Goal: Task Accomplishment & Management: Manage account settings

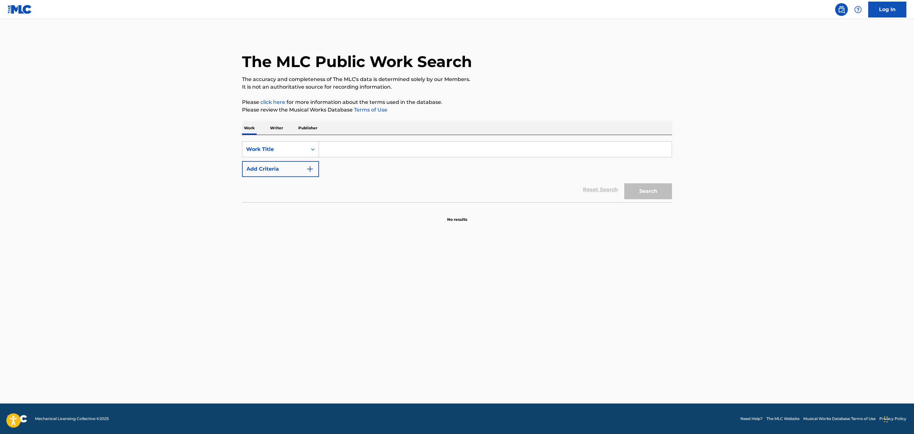
drag, startPoint x: 285, startPoint y: 124, endPoint x: 277, endPoint y: 128, distance: 9.4
click at [278, 127] on div "Work Writer Publisher" at bounding box center [457, 127] width 430 height 13
click at [277, 128] on p "Writer" at bounding box center [276, 127] width 17 height 13
click at [359, 167] on div "Reset Search Search" at bounding box center [457, 173] width 430 height 25
click at [350, 152] on input "Search Form" at bounding box center [495, 149] width 353 height 15
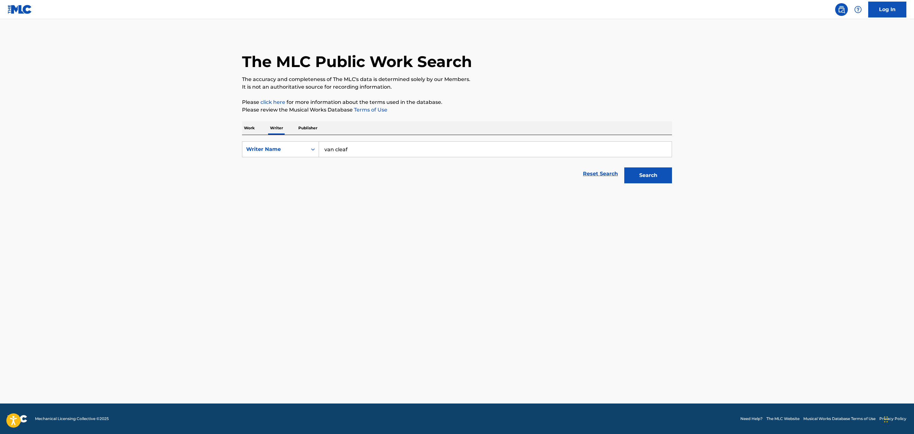
type input "van cleaf"
click at [624, 168] on button "Search" at bounding box center [648, 176] width 48 height 16
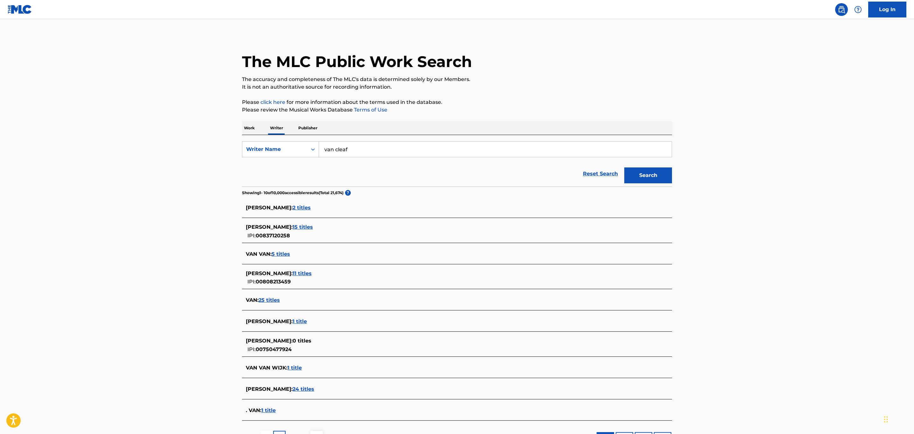
click at [247, 129] on p "Work" at bounding box center [249, 127] width 15 height 13
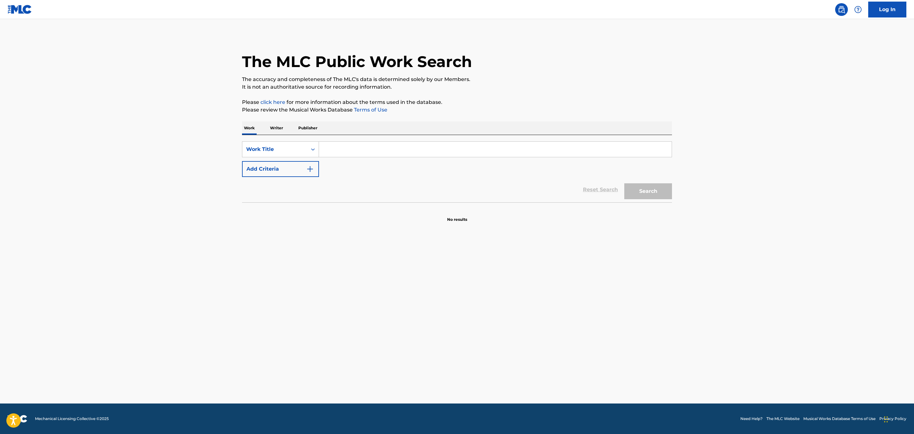
click at [326, 151] on input "Search Form" at bounding box center [495, 149] width 353 height 15
type input "rattlesnake"
click at [306, 166] on button "Add Criteria" at bounding box center [280, 169] width 77 height 16
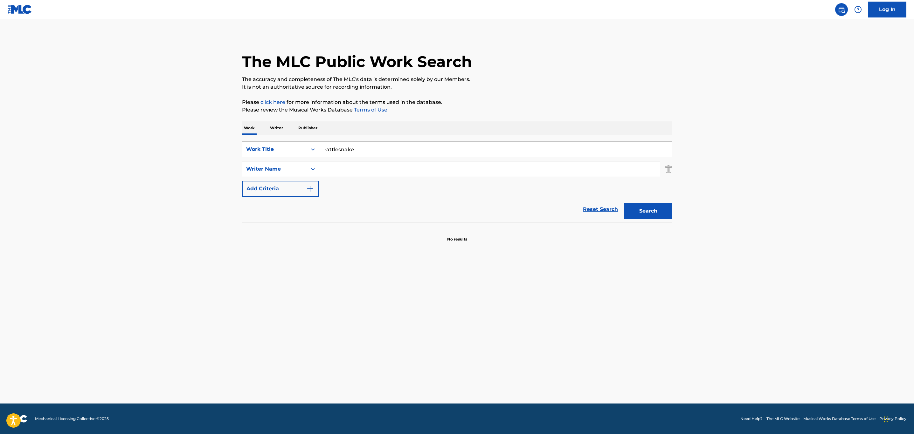
click at [353, 168] on input "Search Form" at bounding box center [489, 169] width 341 height 15
type input "cleaf"
click at [624, 203] on button "Search" at bounding box center [648, 211] width 48 height 16
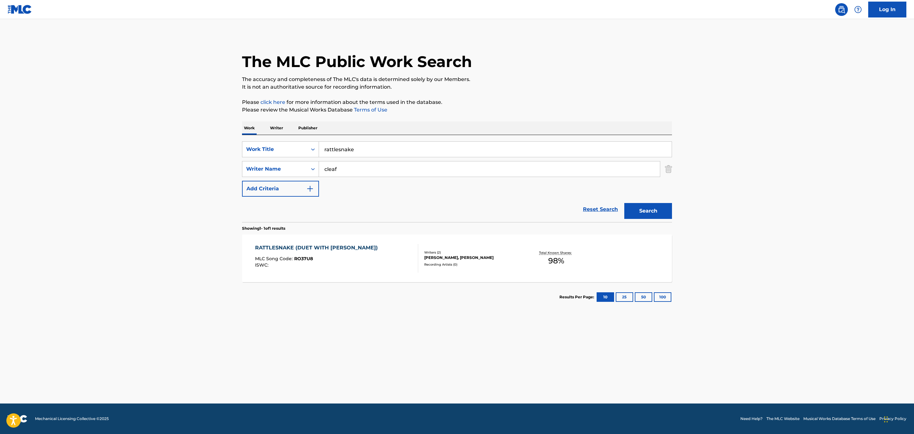
click at [392, 269] on div "RATTLESNAKE (DUET WITH [PERSON_NAME]) MLC Song Code : RO37U8 ISWC :" at bounding box center [336, 258] width 163 height 29
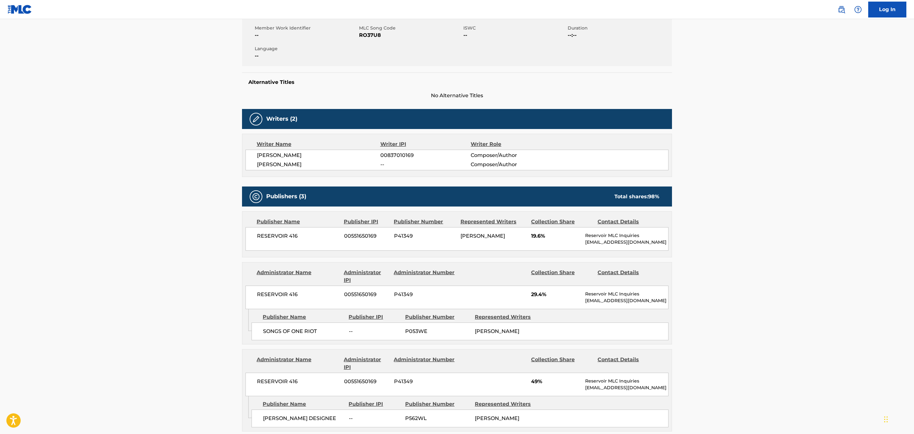
scroll to position [61, 0]
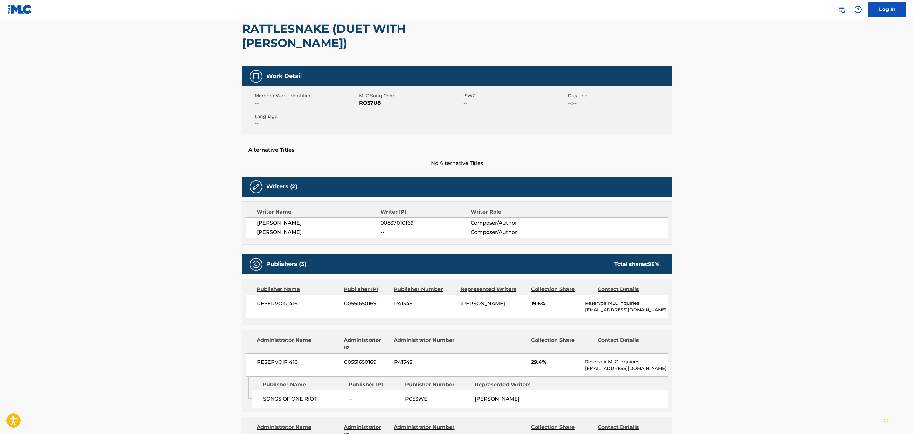
drag, startPoint x: 306, startPoint y: 218, endPoint x: 251, endPoint y: 225, distance: 55.8
click at [251, 225] on div "Writer Name Writer IPI Writer Role [PERSON_NAME] 00837010169 Composer/Author [P…" at bounding box center [457, 223] width 430 height 43
copy span "[PERSON_NAME]"
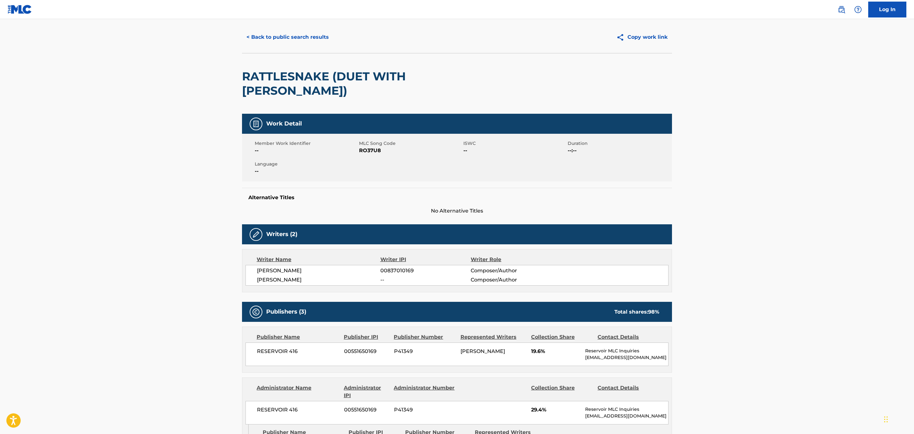
click at [253, 26] on div "< Back to public search results Copy work link" at bounding box center [457, 37] width 430 height 32
click at [254, 31] on button "< Back to public search results" at bounding box center [287, 37] width 91 height 16
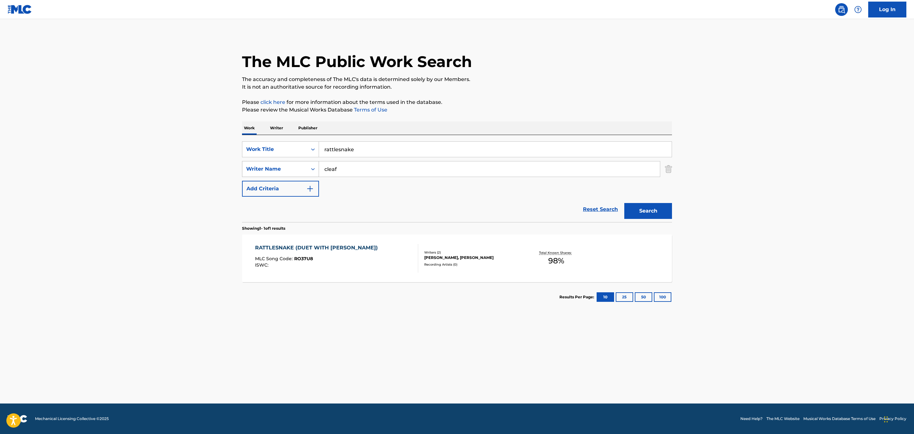
drag, startPoint x: 359, startPoint y: 174, endPoint x: 315, endPoint y: 175, distance: 44.2
click at [303, 175] on div "SearchWithCriteria2df647c9-0088-45aa-b479-fe63ec2e98b5 Writer Name cleaf" at bounding box center [457, 169] width 430 height 16
paste input "[PERSON_NAME]"
type input "[PERSON_NAME]"
click at [632, 212] on button "Search" at bounding box center [648, 211] width 48 height 16
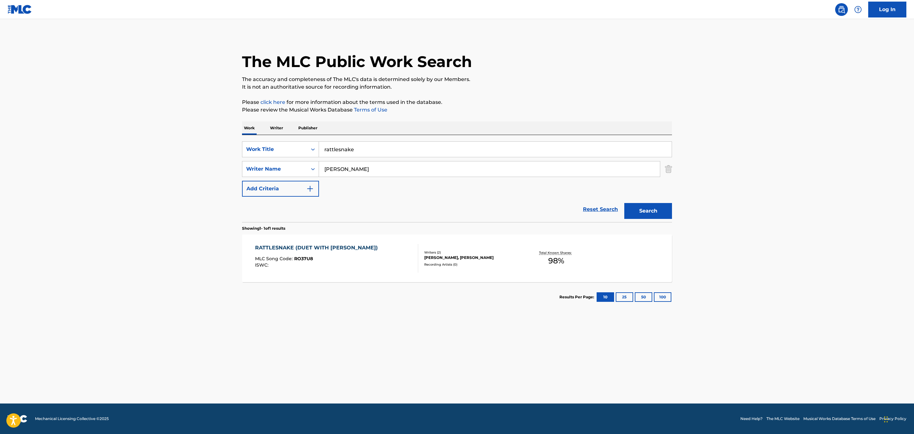
click at [278, 129] on p "Writer" at bounding box center [276, 127] width 17 height 13
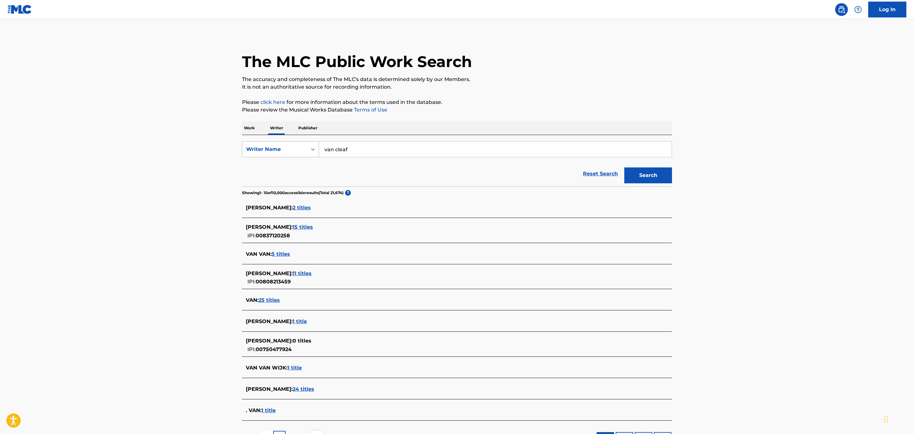
drag, startPoint x: 373, startPoint y: 144, endPoint x: 258, endPoint y: 145, distance: 114.8
click at [259, 145] on div "SearchWithCriteriab79e9b74-a7e8-4242-a5b9-68a1c1fe31b3 Writer Name van cleaf" at bounding box center [457, 149] width 430 height 16
type input "[PERSON_NAME]"
click at [624, 168] on button "Search" at bounding box center [648, 176] width 48 height 16
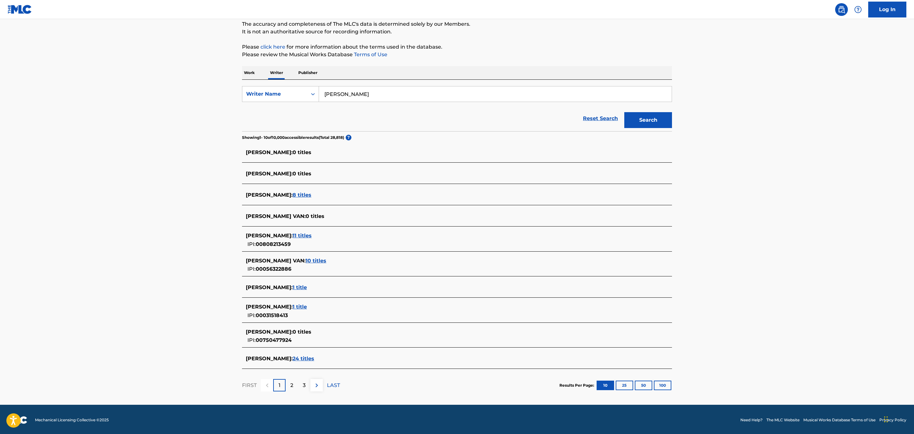
scroll to position [57, 0]
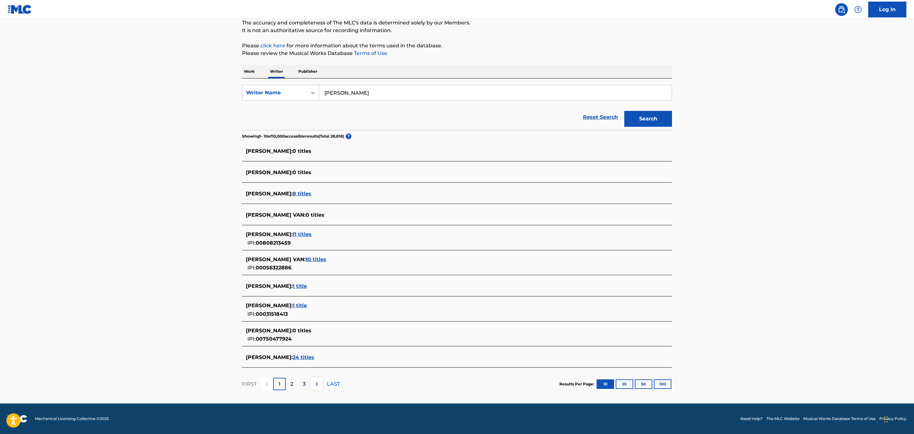
click at [304, 354] on span "24 titles" at bounding box center [303, 357] width 22 height 6
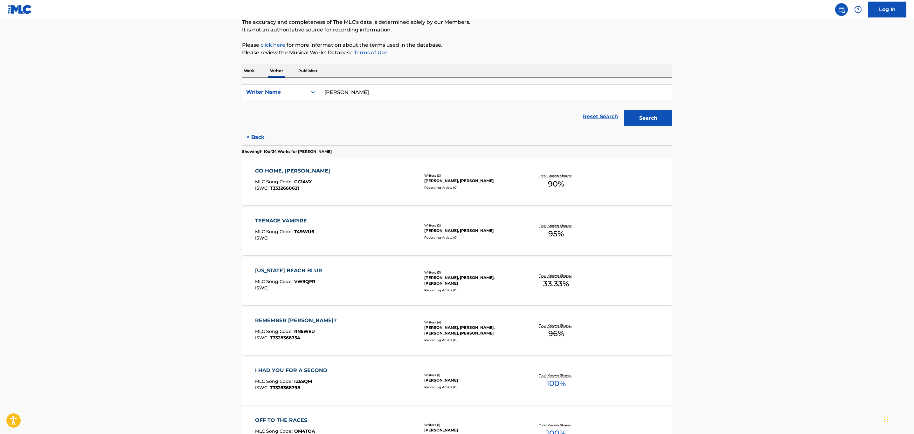
click at [381, 174] on div "GO HOME, [PERSON_NAME] MLC Song Code : GC1AVX ISWC : T3332660621" at bounding box center [336, 181] width 163 height 29
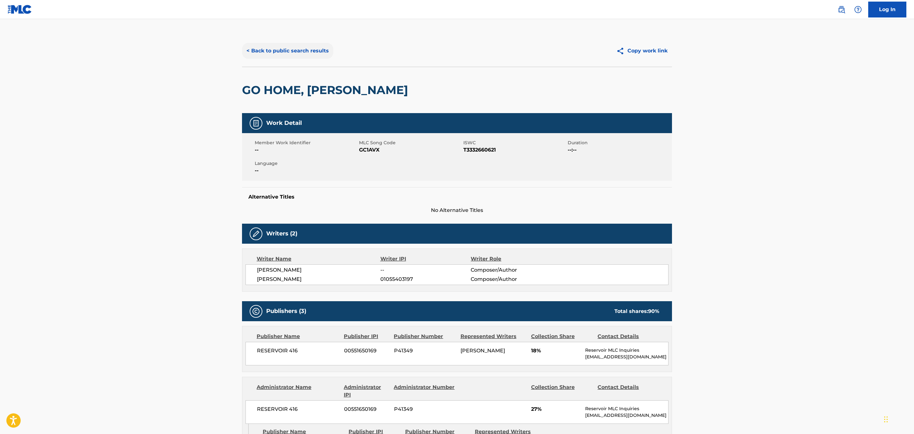
click at [273, 46] on button "< Back to public search results" at bounding box center [287, 51] width 91 height 16
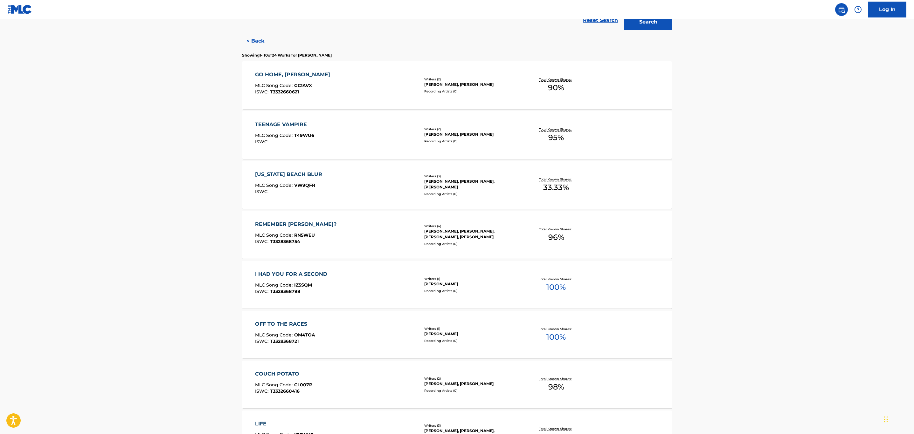
scroll to position [153, 0]
click at [881, 14] on link "Log In" at bounding box center [887, 10] width 38 height 16
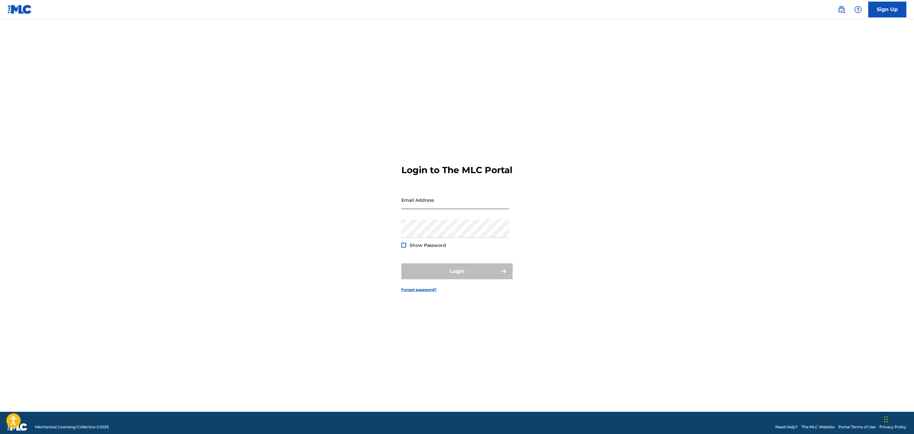
click at [432, 205] on input "Email Address" at bounding box center [454, 200] width 107 height 18
type input "[EMAIL_ADDRESS][DOMAIN_NAME]"
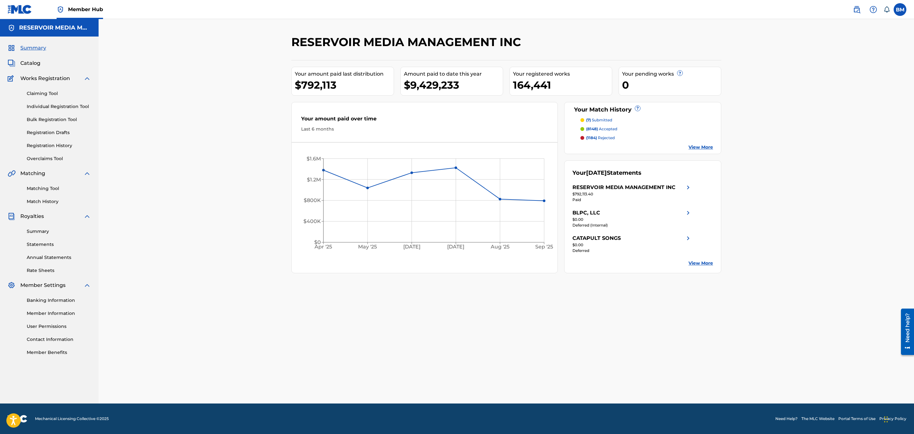
click at [22, 58] on div "Summary Catalog Works Registration Claiming Tool Individual Registration Tool B…" at bounding box center [49, 200] width 99 height 327
click at [53, 197] on div "Matching Tool Match History" at bounding box center [49, 191] width 83 height 28
click at [53, 200] on link "Match History" at bounding box center [59, 201] width 64 height 7
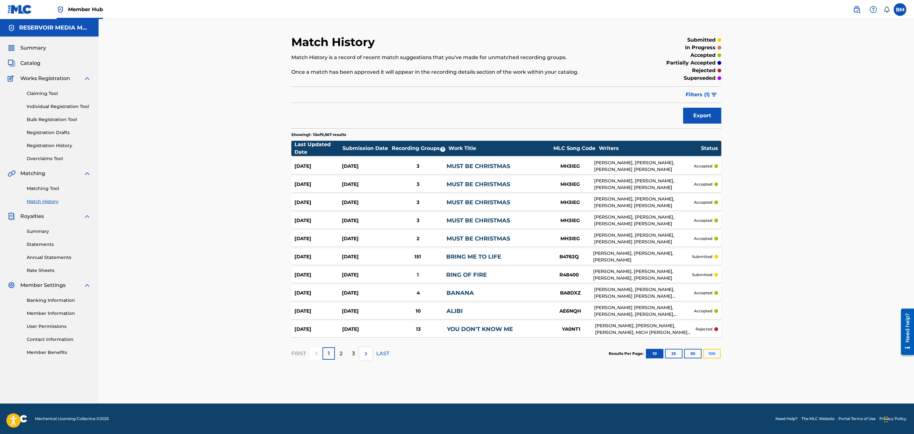
click at [718, 355] on button "100" at bounding box center [711, 354] width 17 height 10
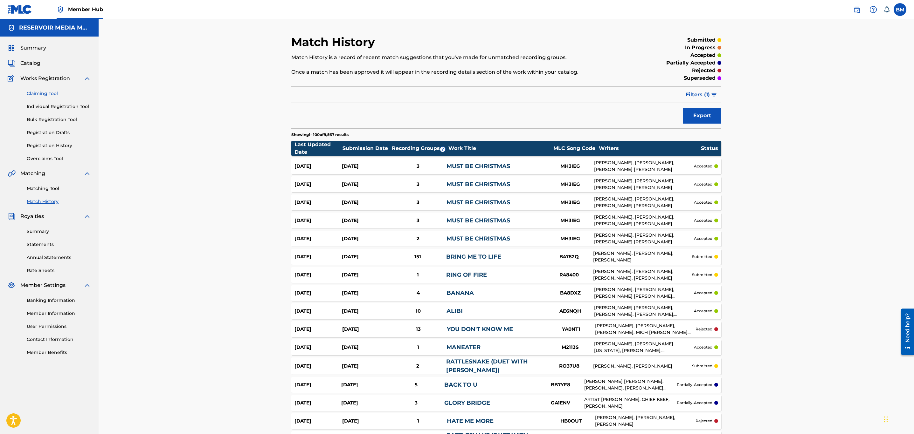
click at [52, 94] on link "Claiming Tool" at bounding box center [59, 93] width 64 height 7
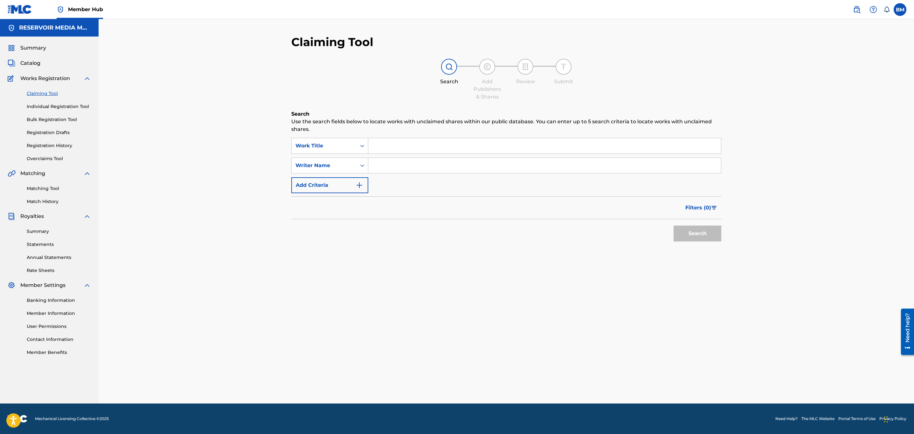
click at [370, 151] on input "Search Form" at bounding box center [544, 145] width 353 height 15
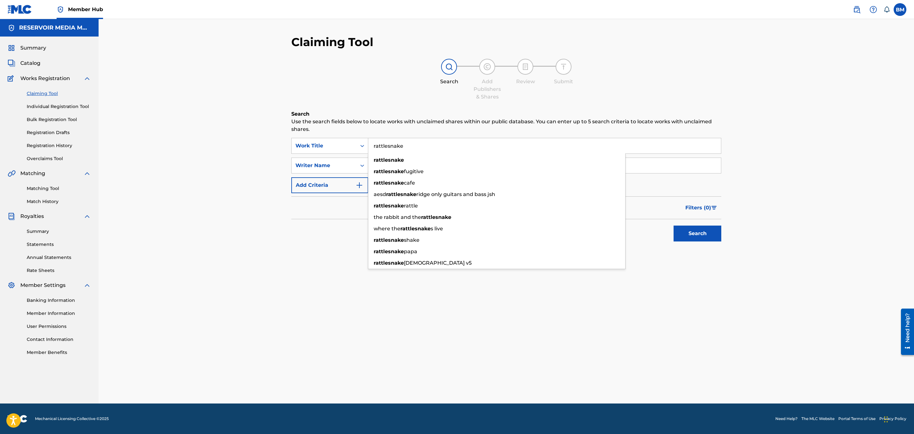
type input "rattlesnake"
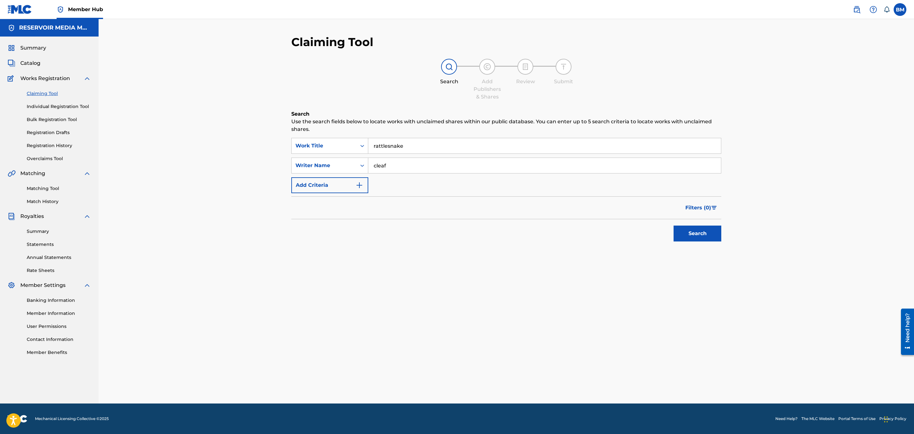
type input "cleaf"
click at [673, 226] on button "Search" at bounding box center [697, 234] width 48 height 16
drag, startPoint x: 40, startPoint y: 191, endPoint x: 91, endPoint y: 197, distance: 51.2
click at [40, 191] on link "Matching Tool" at bounding box center [59, 188] width 64 height 7
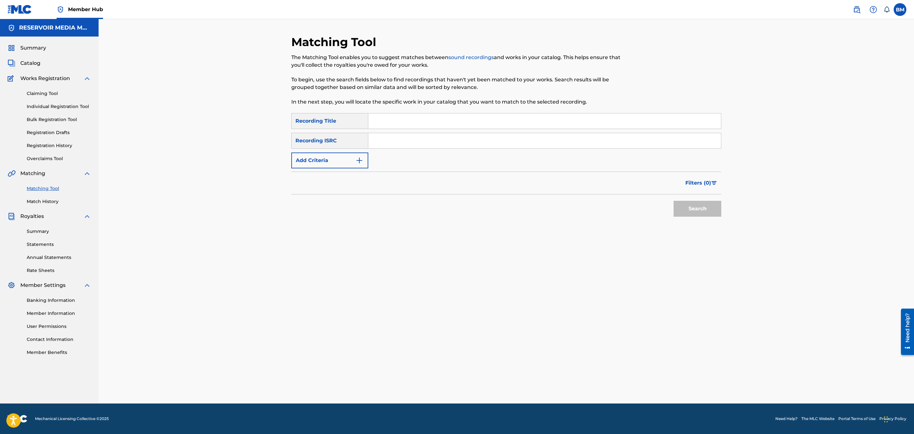
click at [527, 121] on input "Search Form" at bounding box center [544, 120] width 353 height 15
click at [493, 145] on input "Search Form" at bounding box center [544, 140] width 353 height 15
paste input "USDMG2585804"
type input "USDMG2585804"
click at [458, 116] on input "Search Form" at bounding box center [544, 120] width 353 height 15
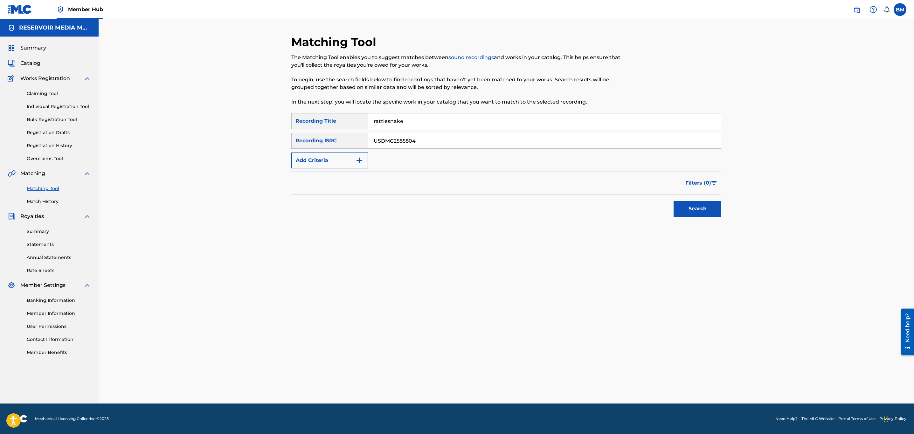
type input "rattlesnake"
click at [673, 201] on button "Search" at bounding box center [697, 209] width 48 height 16
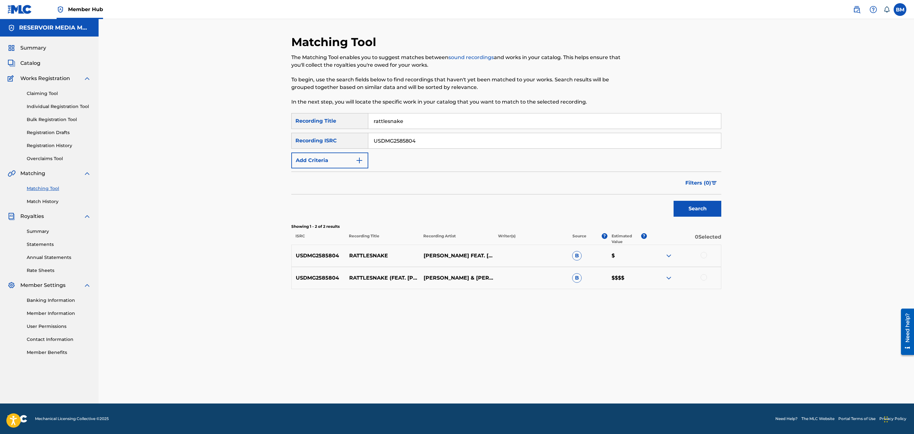
click at [698, 275] on div at bounding box center [683, 278] width 74 height 8
click at [707, 279] on div at bounding box center [683, 278] width 74 height 8
click at [700, 277] on div at bounding box center [703, 277] width 6 height 6
click at [703, 254] on div at bounding box center [703, 255] width 6 height 6
click at [463, 377] on button "Match 2 Groups" at bounding box center [447, 383] width 70 height 16
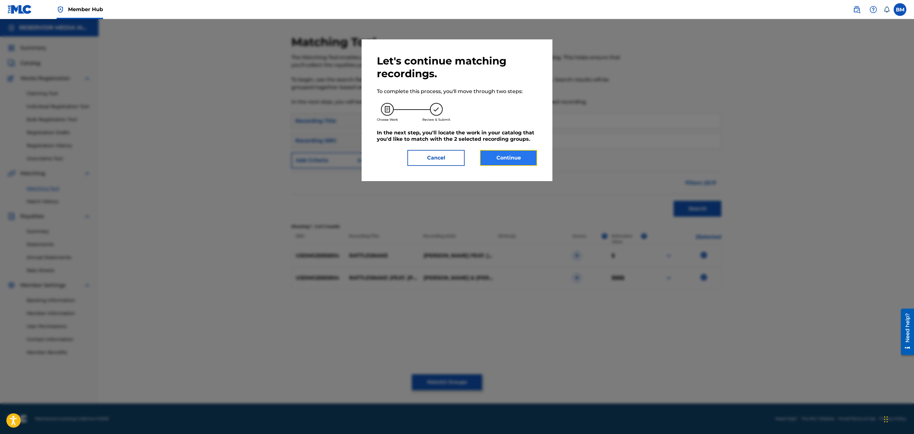
click at [501, 161] on button "Continue" at bounding box center [508, 158] width 57 height 16
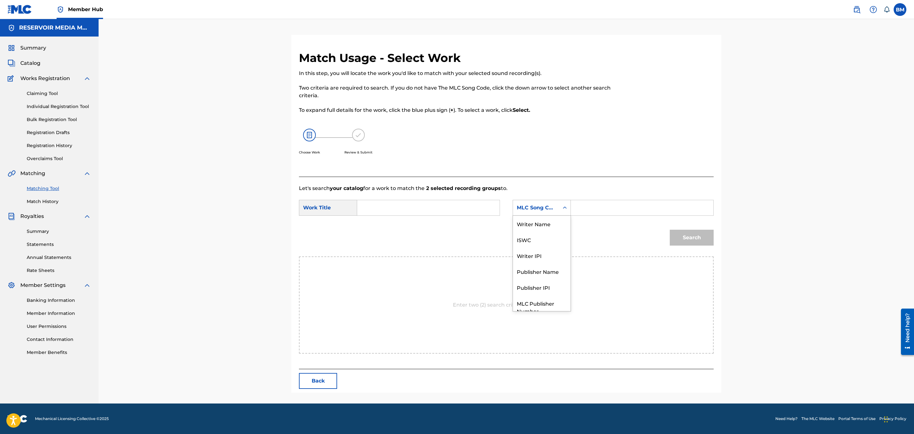
drag, startPoint x: 556, startPoint y: 205, endPoint x: 584, endPoint y: 204, distance: 28.0
click at [570, 204] on div "MLC Song Code" at bounding box center [541, 208] width 58 height 16
click at [584, 204] on input "Search Form" at bounding box center [642, 207] width 132 height 15
paste input "RO37U8"
drag, startPoint x: 581, startPoint y: 206, endPoint x: 586, endPoint y: 208, distance: 5.3
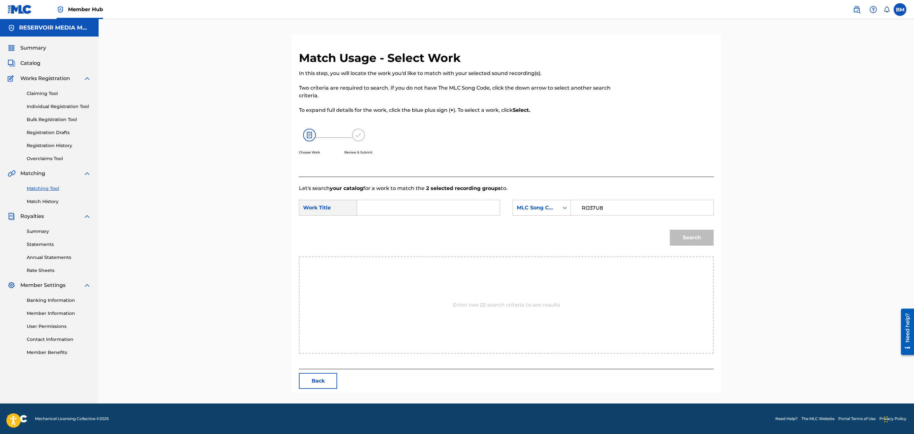
click at [582, 206] on input "RO37U8" at bounding box center [642, 207] width 132 height 15
type input "RO37U8"
click at [444, 200] on input "Search Form" at bounding box center [428, 207] width 132 height 15
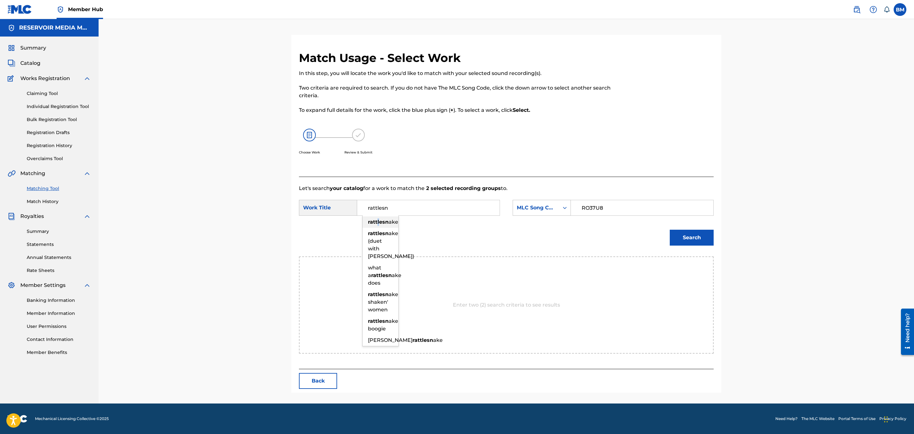
click at [378, 218] on div "rattlesn ake" at bounding box center [380, 222] width 36 height 11
type input "rattlesnake"
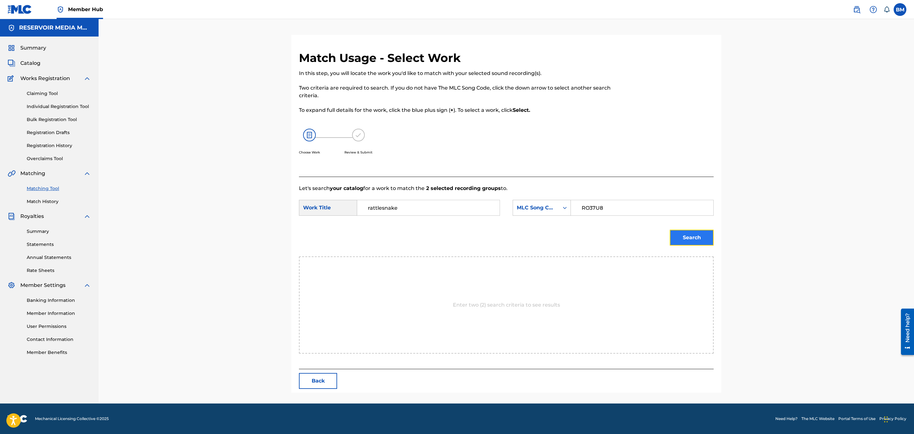
click at [694, 239] on button "Search" at bounding box center [692, 238] width 44 height 16
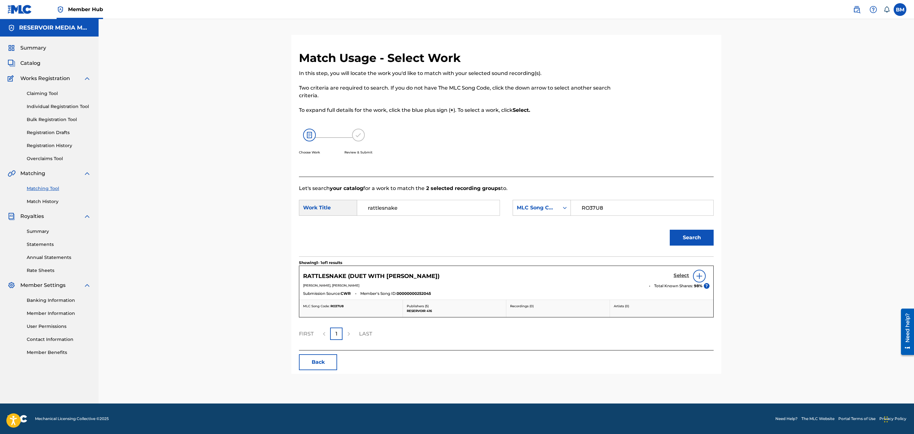
click at [686, 275] on h5 "Select" at bounding box center [681, 276] width 16 height 6
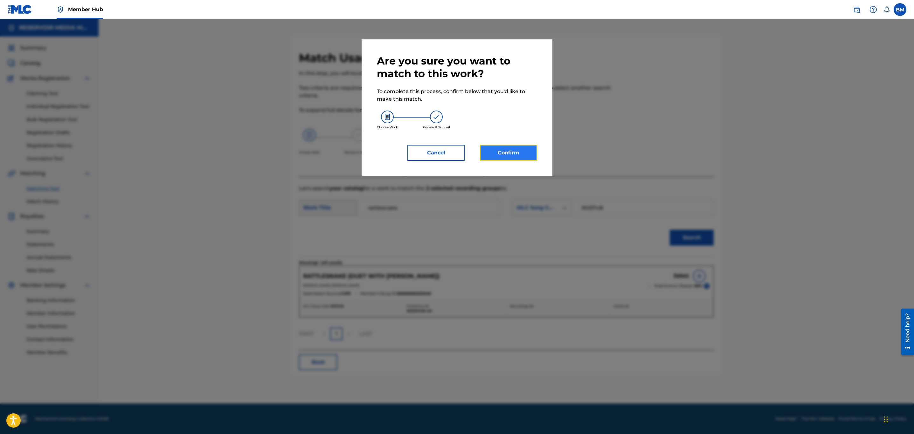
click at [494, 153] on button "Confirm" at bounding box center [508, 153] width 57 height 16
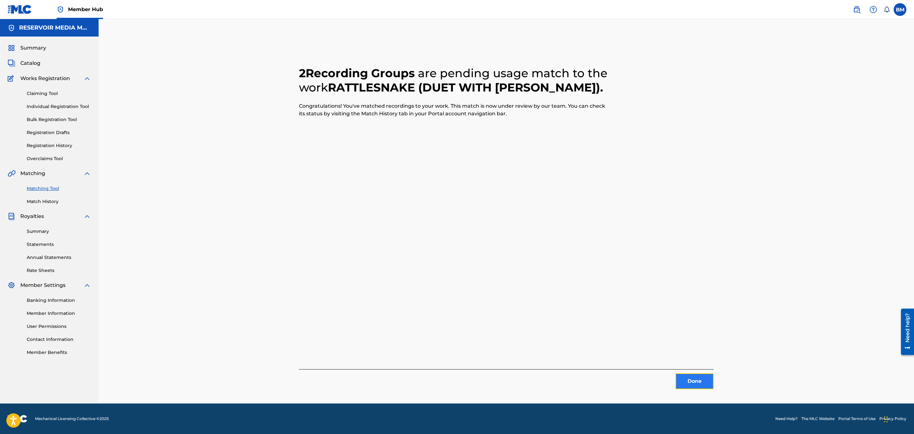
click at [712, 384] on button "Done" at bounding box center [694, 382] width 38 height 16
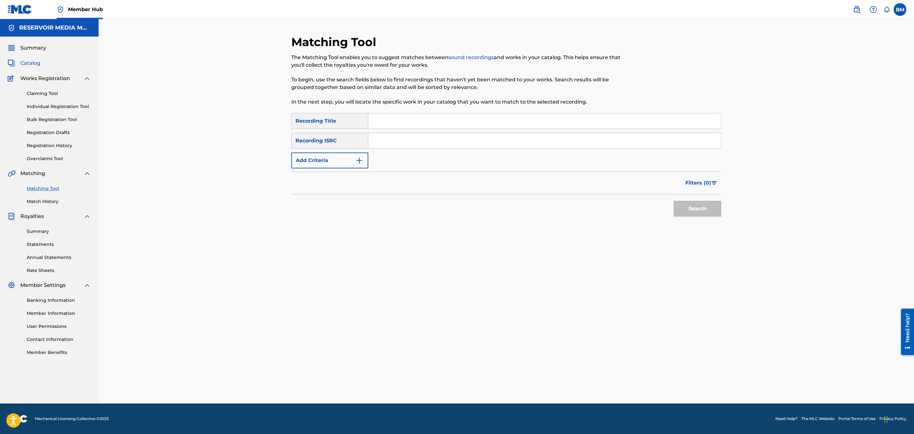
click at [26, 63] on span "Catalog" at bounding box center [30, 63] width 20 height 8
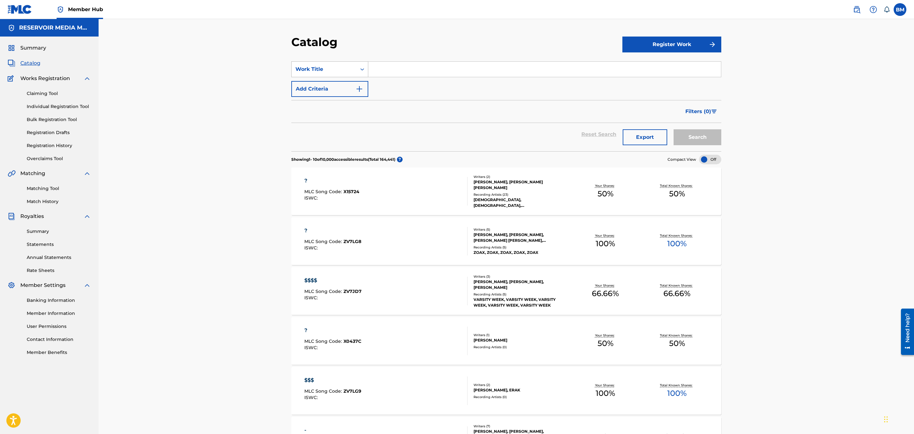
click at [348, 64] on div "Work Title" at bounding box center [324, 69] width 65 height 12
click at [332, 85] on div "Writer Name" at bounding box center [330, 85] width 76 height 16
click at [391, 76] on input "Search Form" at bounding box center [544, 69] width 353 height 15
type input "cleaf"
click at [673, 129] on button "Search" at bounding box center [697, 137] width 48 height 16
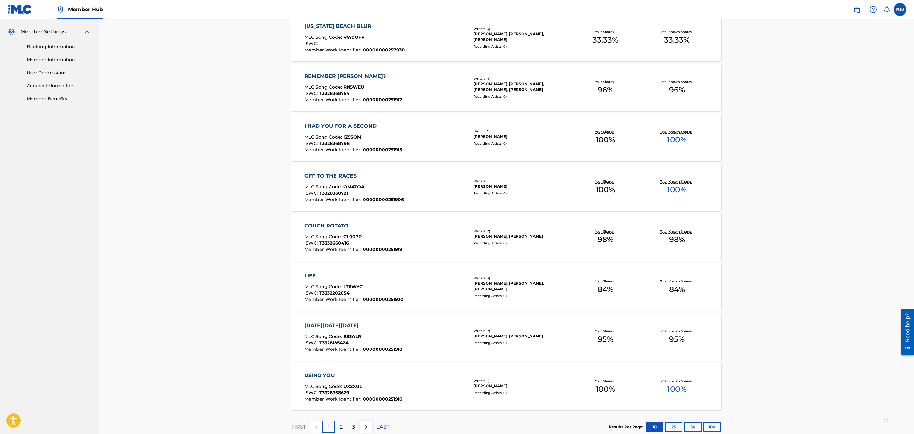
scroll to position [286, 0]
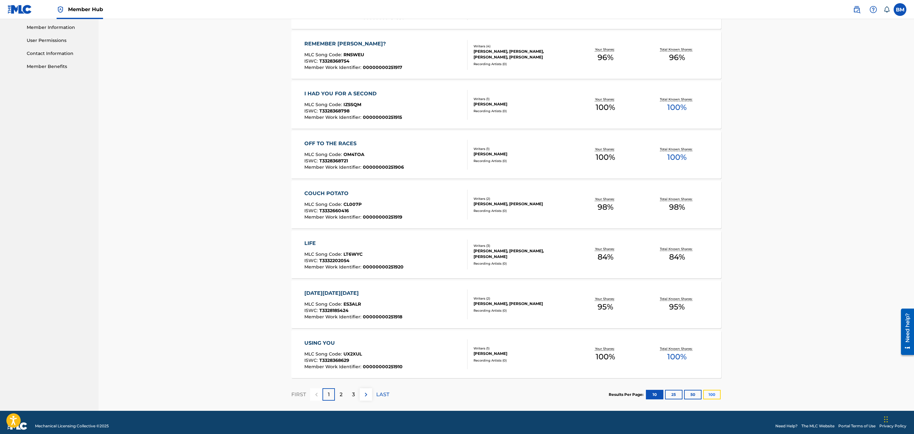
click at [715, 394] on button "100" at bounding box center [711, 395] width 17 height 10
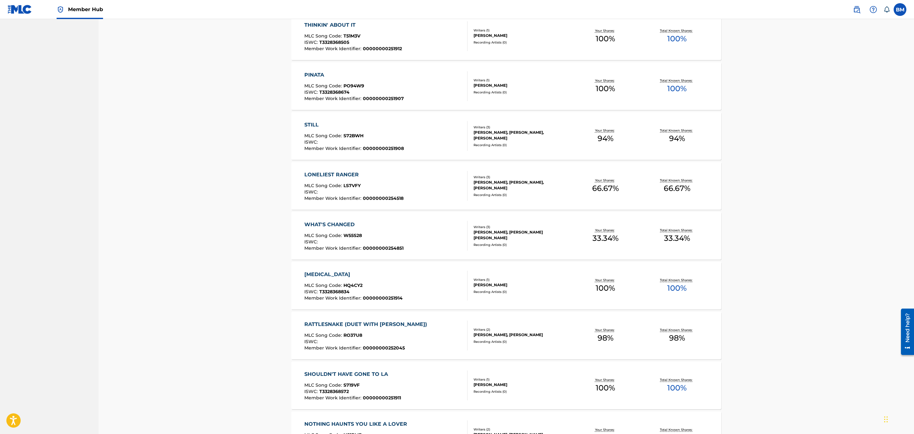
scroll to position [939, 0]
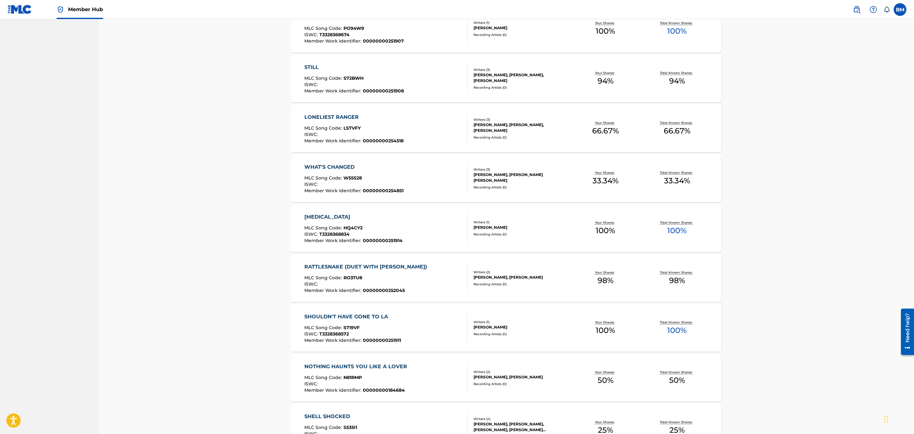
scroll to position [263, 0]
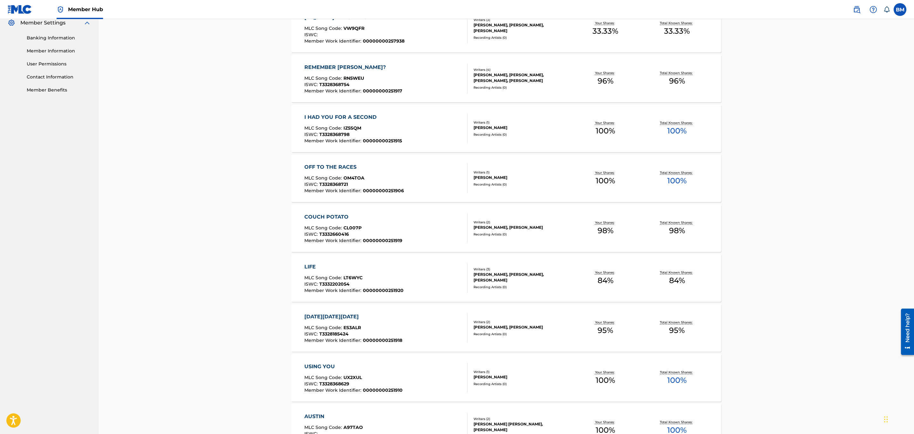
click at [224, 206] on div "Catalog Register Work SearchWithCriteria2f23e86b-685e-4399-bc84-81febabe2080 Wr…" at bounding box center [506, 418] width 815 height 1324
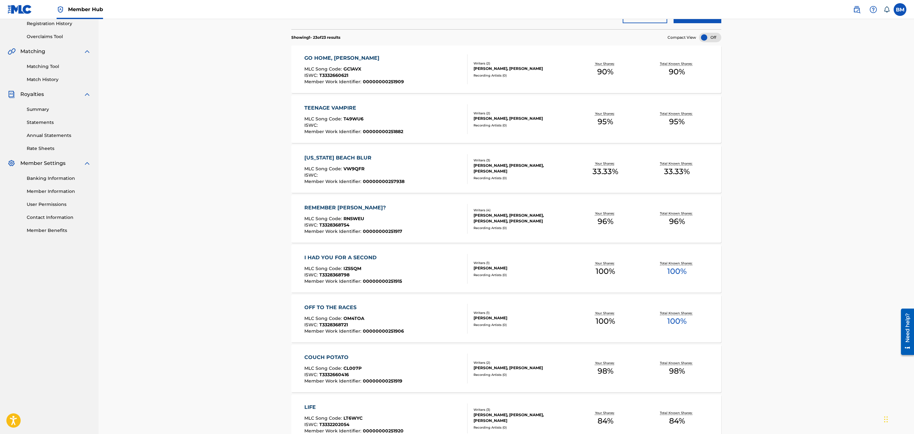
scroll to position [0, 0]
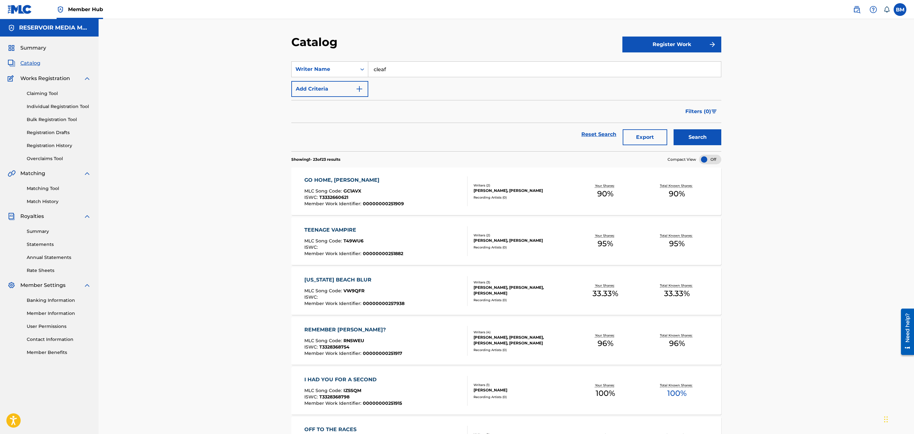
click at [49, 141] on div "Claiming Tool Individual Registration Tool Bulk Registration Tool Registration …" at bounding box center [49, 122] width 83 height 80
click at [55, 148] on link "Registration History" at bounding box center [59, 145] width 64 height 7
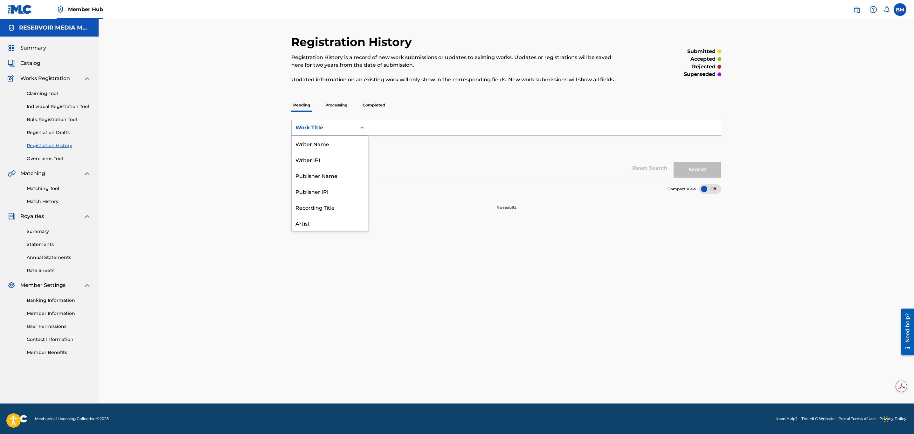
click at [356, 123] on div "Search Form" at bounding box center [361, 127] width 11 height 11
click at [333, 146] on div "Writer Name" at bounding box center [330, 144] width 76 height 16
click at [396, 123] on input "Search Form" at bounding box center [544, 127] width 353 height 15
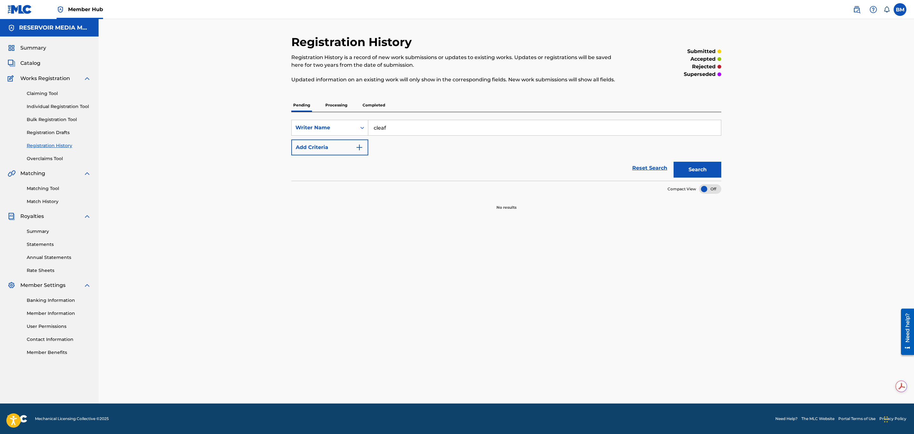
type input "cleaf"
click at [673, 162] on button "Search" at bounding box center [697, 170] width 48 height 16
click at [336, 98] on div "Registration History Registration History is a record of new work submissions o…" at bounding box center [506, 122] width 430 height 175
click at [342, 105] on p "Processing" at bounding box center [336, 105] width 26 height 13
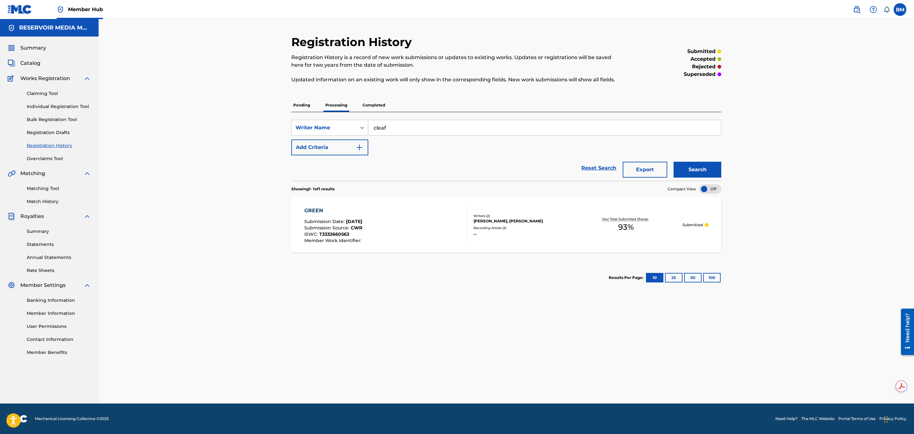
click at [370, 101] on p "Completed" at bounding box center [374, 105] width 26 height 13
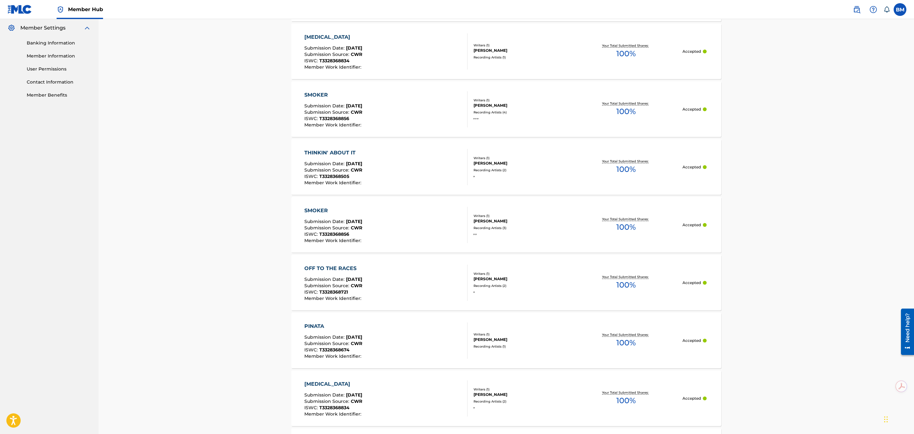
scroll to position [439, 0]
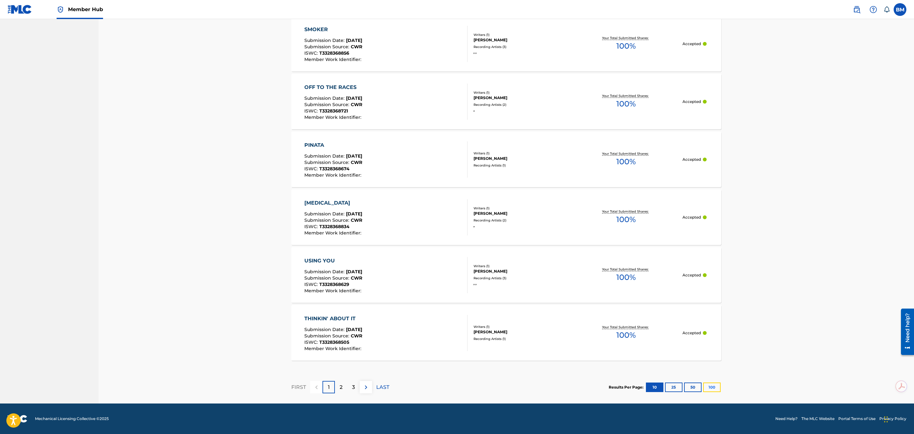
click at [714, 388] on button "100" at bounding box center [711, 388] width 17 height 10
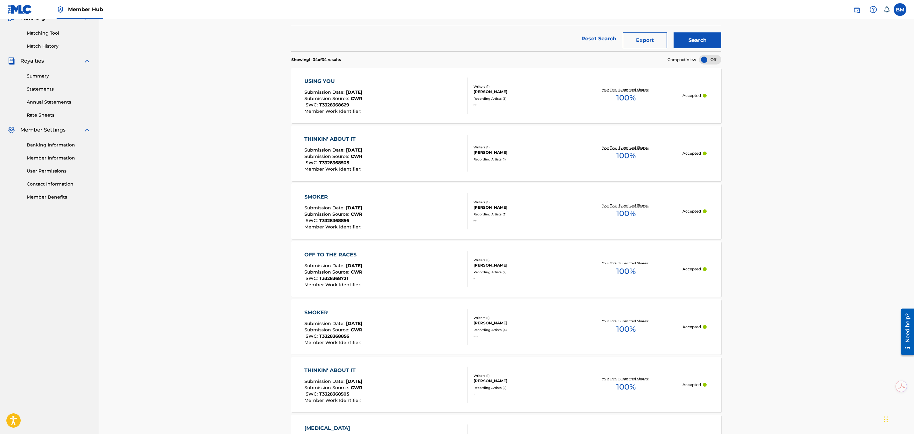
scroll to position [12, 0]
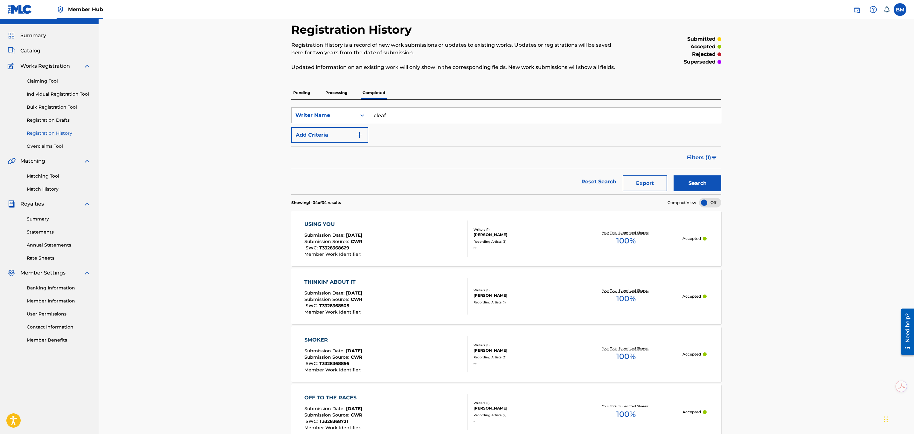
click at [392, 235] on div "USING YOU Submission Date : [DATE] Submission Source : CWR ISWC : T3328368629 M…" at bounding box center [385, 239] width 163 height 36
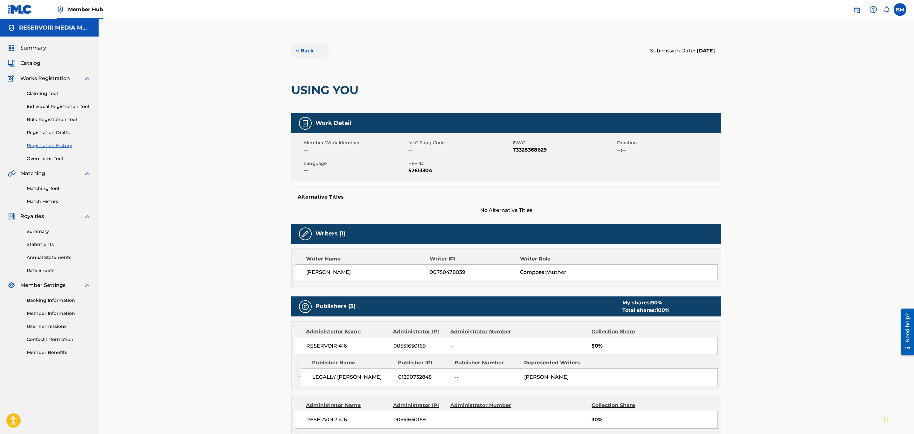
click at [305, 52] on button "< Back" at bounding box center [310, 51] width 38 height 16
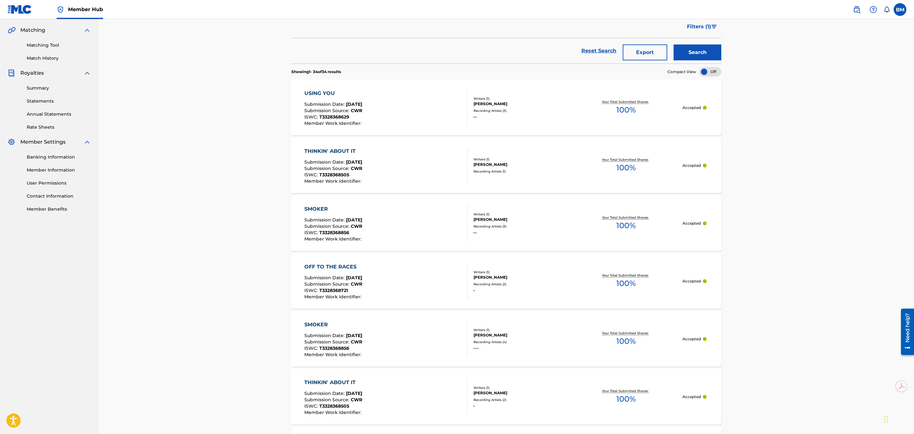
scroll to position [286, 0]
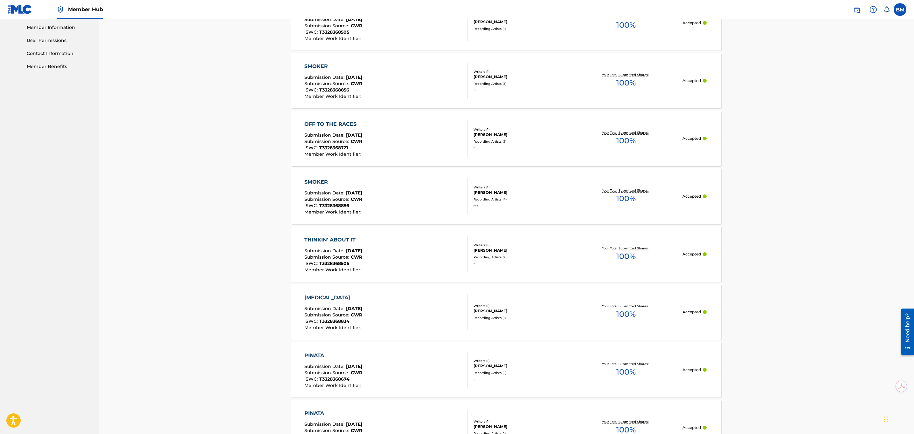
click at [428, 265] on div "THINKIN' ABOUT IT Submission Date : [DATE] Submission Source : CWR ISWC : T3328…" at bounding box center [385, 254] width 163 height 36
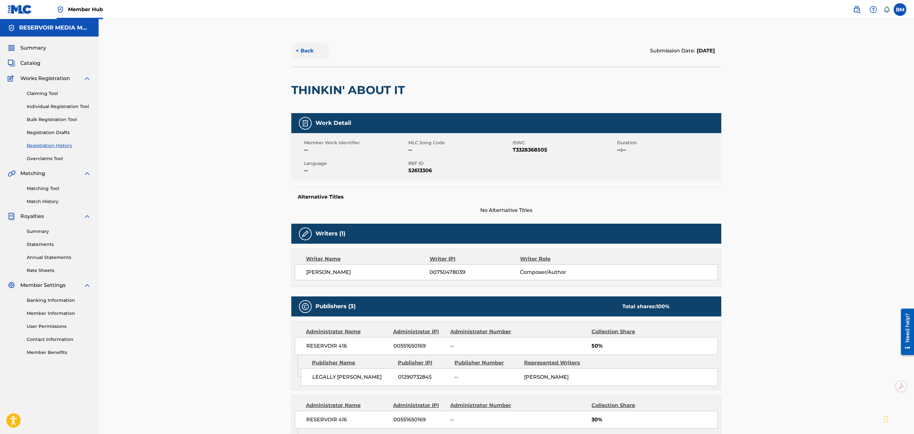
click at [301, 52] on button "< Back" at bounding box center [310, 51] width 38 height 16
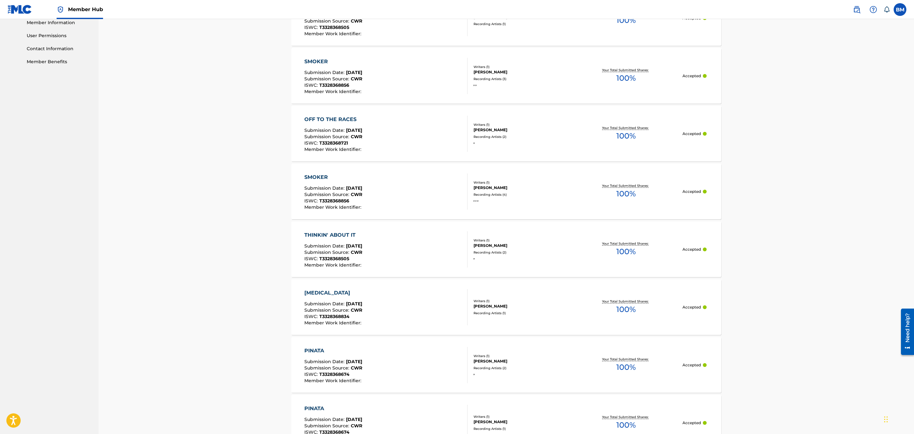
scroll to position [334, 0]
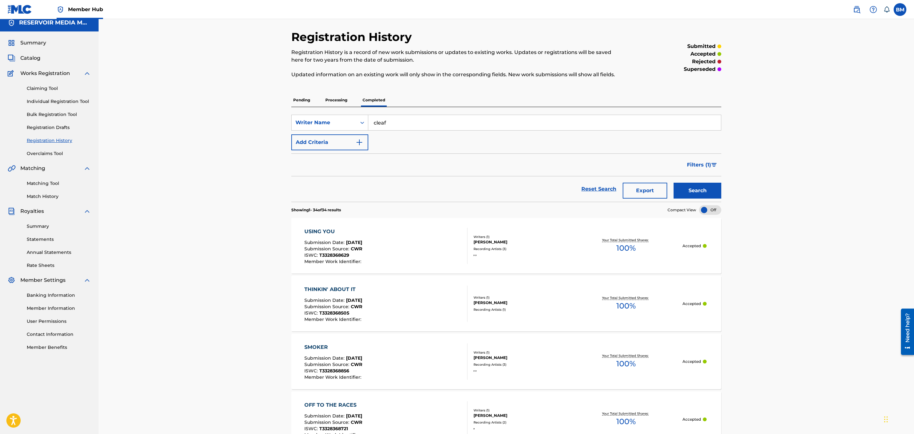
scroll to position [0, 0]
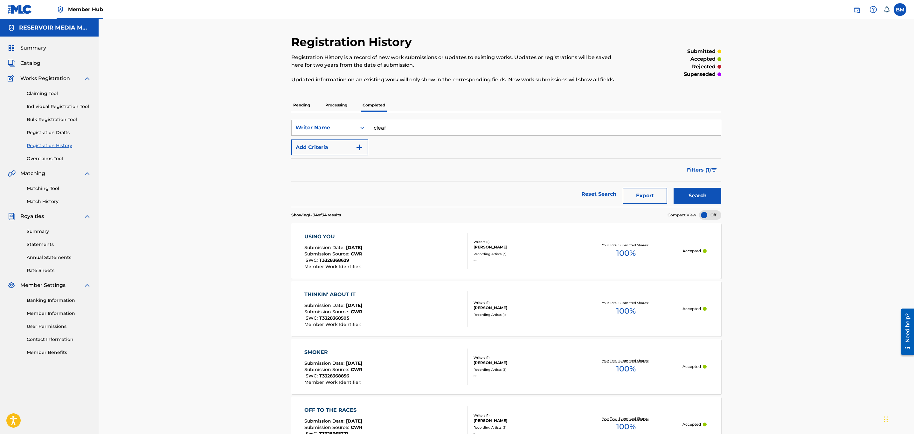
drag, startPoint x: 33, startPoint y: 62, endPoint x: 113, endPoint y: 68, distance: 80.0
click at [33, 62] on span "Catalog" at bounding box center [30, 63] width 20 height 8
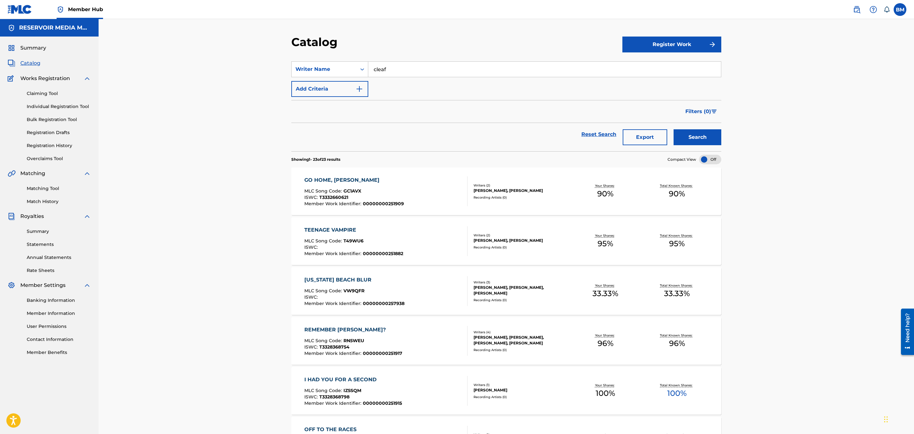
drag, startPoint x: 406, startPoint y: 69, endPoint x: 304, endPoint y: 54, distance: 103.1
click at [304, 54] on section "SearchWithCriteria2f23e86b-685e-4399-bc84-81febabe2080 Writer Name cleaf Add Cr…" at bounding box center [506, 103] width 430 height 98
type input "[PERSON_NAME]"
click at [673, 129] on button "Search" at bounding box center [697, 137] width 48 height 16
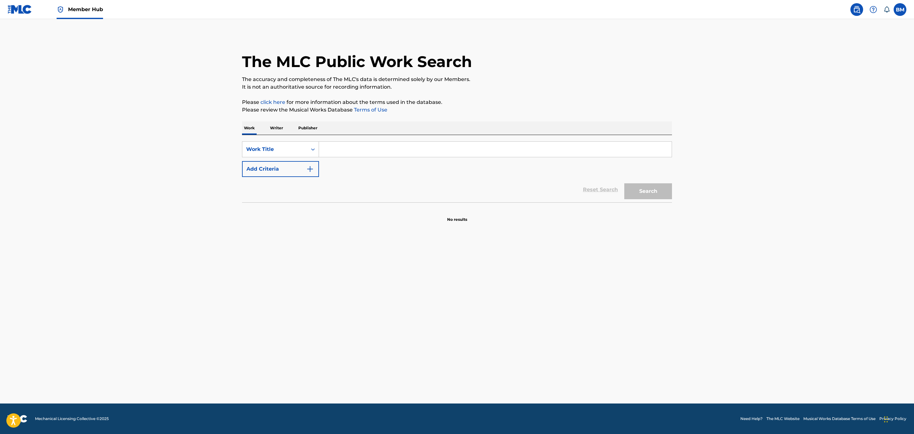
click at [386, 155] on input "Search Form" at bounding box center [495, 149] width 353 height 15
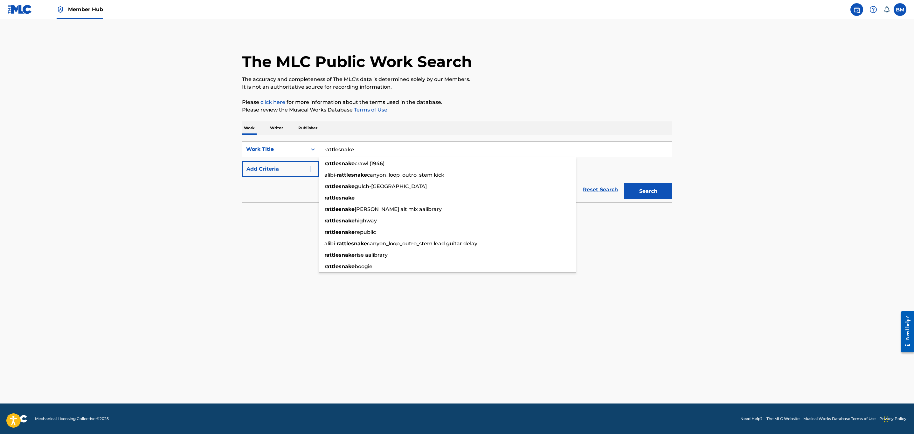
type input "rattlesnake"
click at [624, 183] on button "Search" at bounding box center [648, 191] width 48 height 16
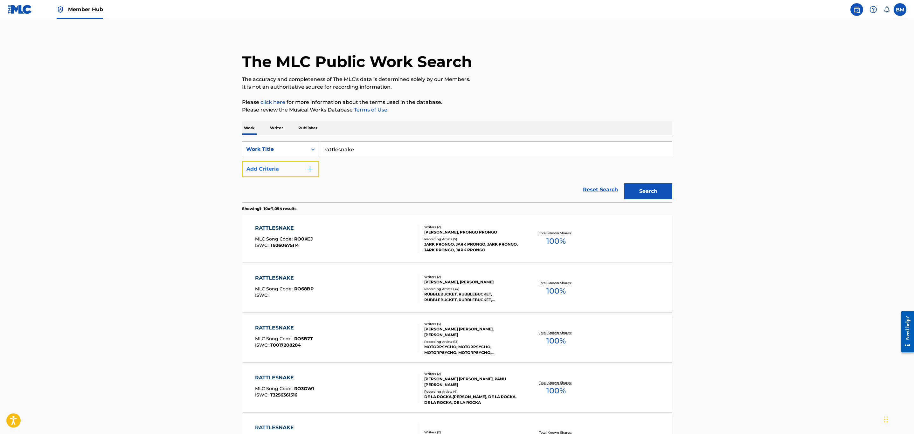
click at [284, 166] on button "Add Criteria" at bounding box center [280, 169] width 77 height 16
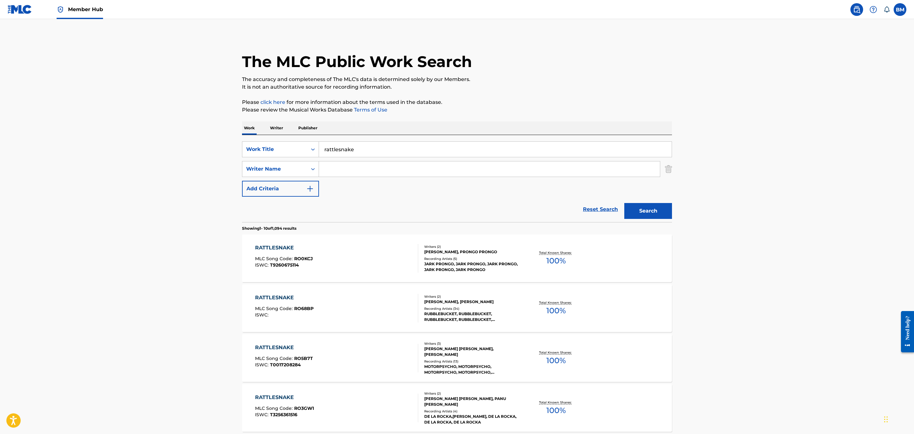
click at [330, 171] on input "Search Form" at bounding box center [489, 169] width 341 height 15
type input "cleaf"
click at [624, 203] on button "Search" at bounding box center [648, 211] width 48 height 16
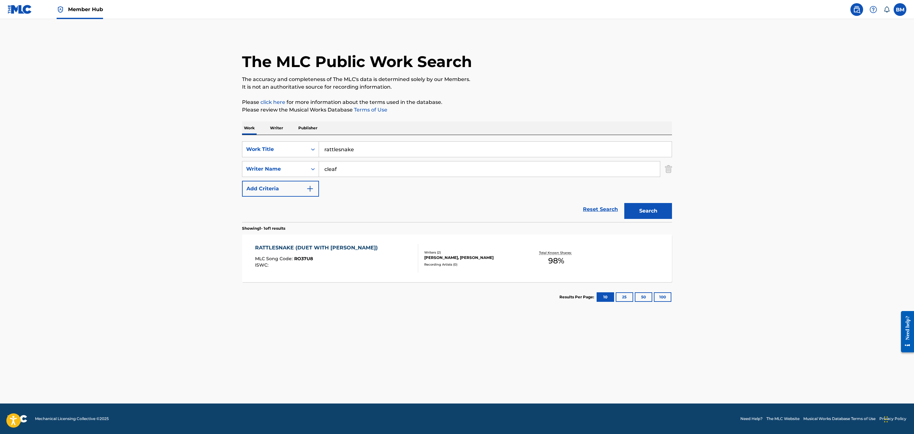
click at [371, 258] on div "RATTLESNAKE (DUET WITH [PERSON_NAME]) MLC Song Code : RO37U8 ISWC :" at bounding box center [336, 258] width 163 height 29
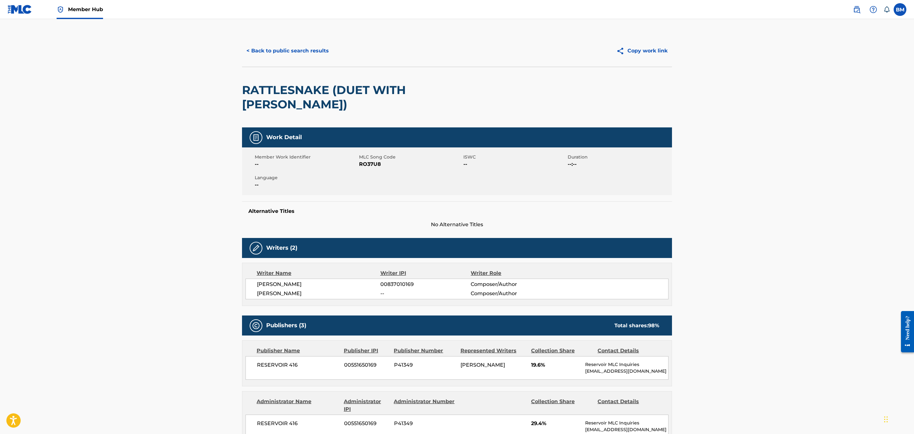
click at [365, 161] on span "RO37U8" at bounding box center [410, 165] width 103 height 8
copy span "RO37U8"
click at [276, 50] on button "< Back to public search results" at bounding box center [287, 51] width 91 height 16
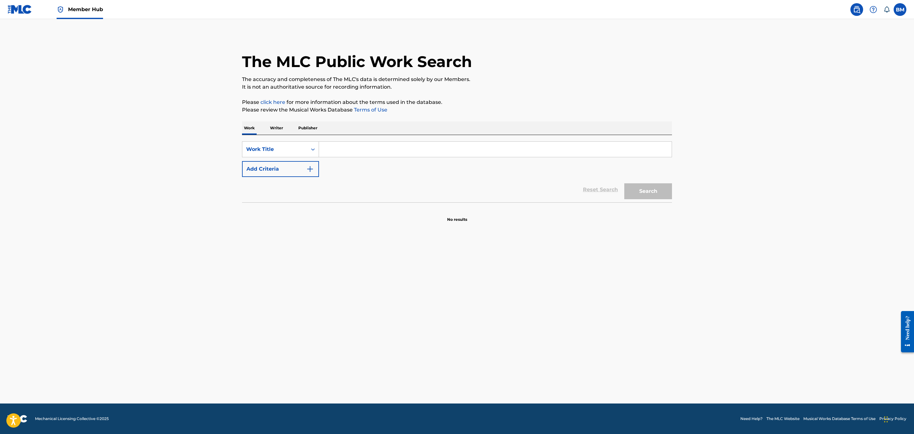
drag, startPoint x: 278, startPoint y: 125, endPoint x: 295, endPoint y: 130, distance: 17.8
click at [280, 126] on p "Writer" at bounding box center [276, 127] width 17 height 13
click at [350, 155] on input "Search Form" at bounding box center [495, 149] width 353 height 15
type input "[PERSON_NAME]"
click at [624, 168] on button "Search" at bounding box center [648, 176] width 48 height 16
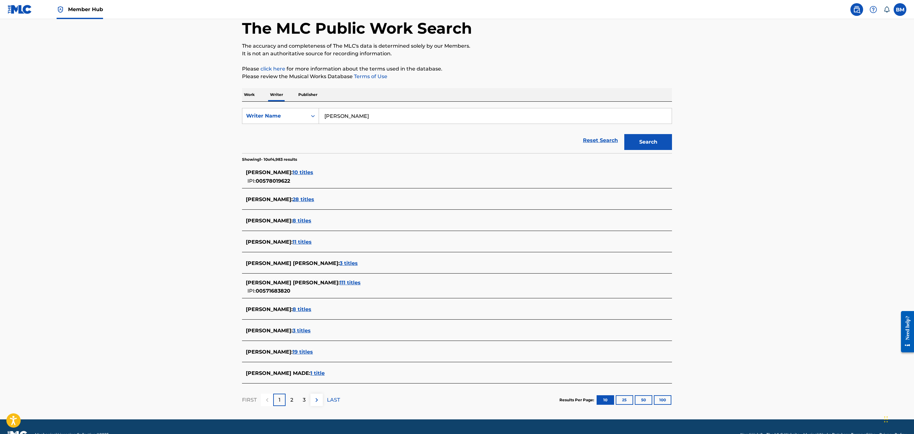
scroll to position [50, 0]
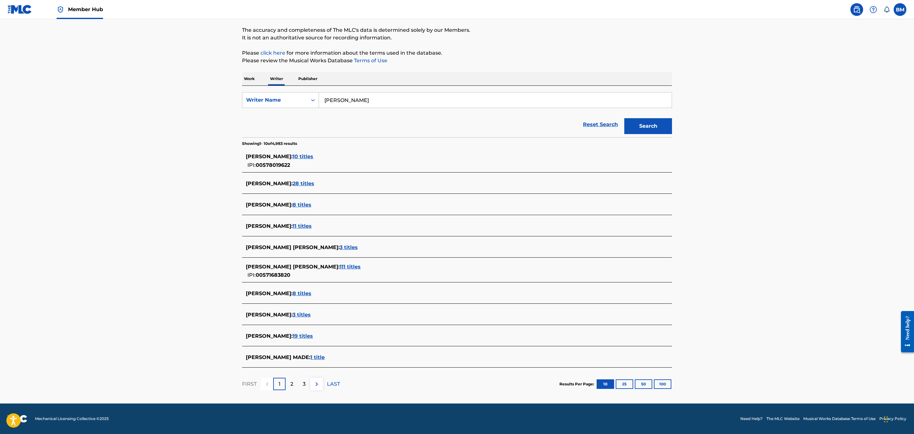
click at [340, 265] on span "111 titles" at bounding box center [350, 267] width 21 height 6
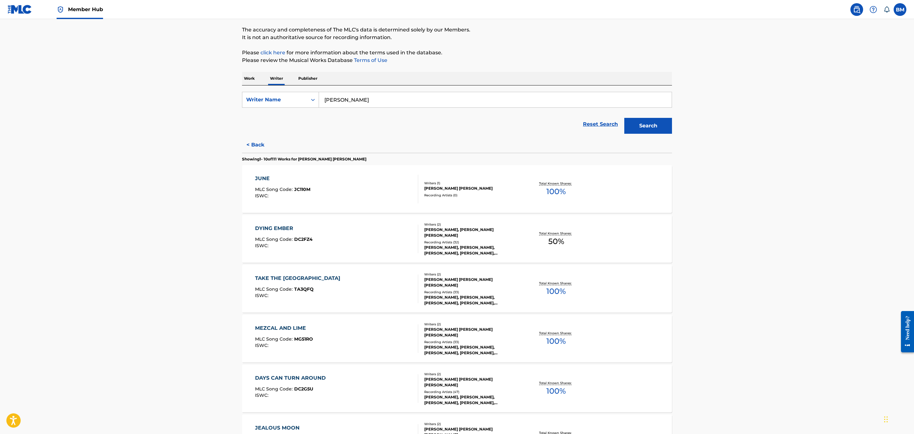
click at [753, 252] on main "The MLC Public Work Search The accuracy and completeness of The MLC's data is d…" at bounding box center [457, 333] width 914 height 729
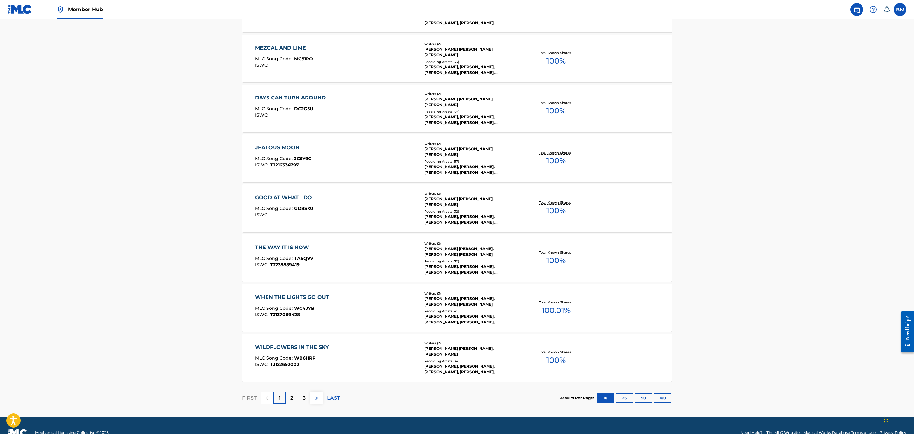
scroll to position [344, 0]
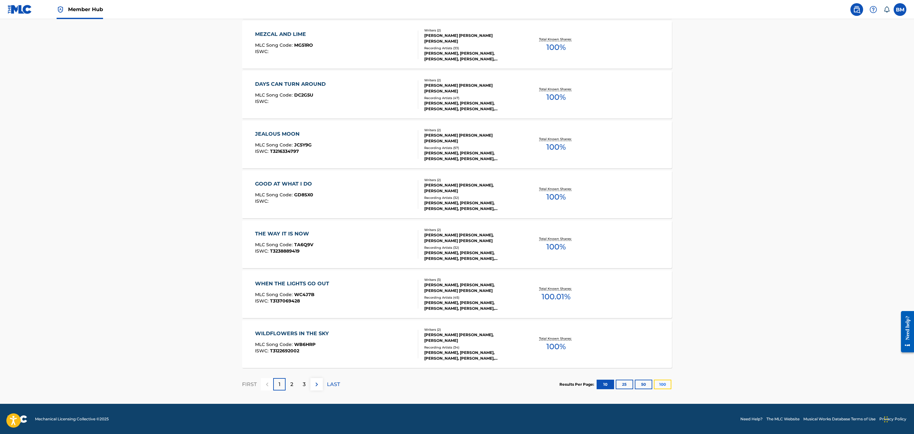
click at [663, 385] on button "100" at bounding box center [662, 385] width 17 height 10
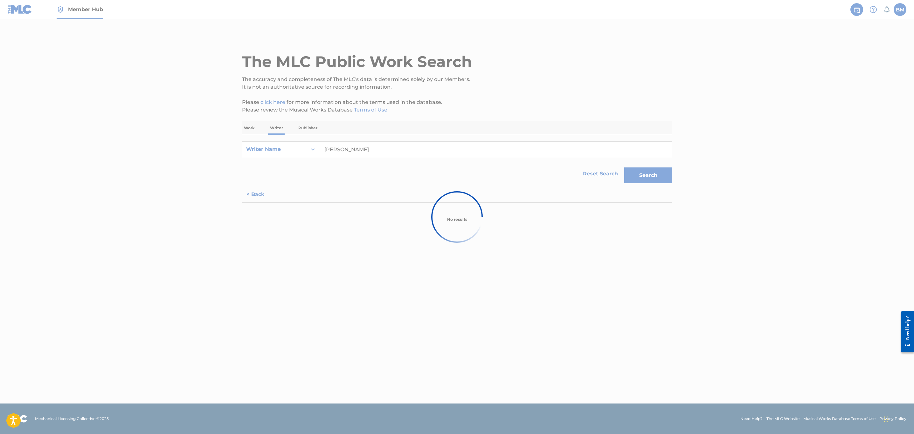
scroll to position [0, 0]
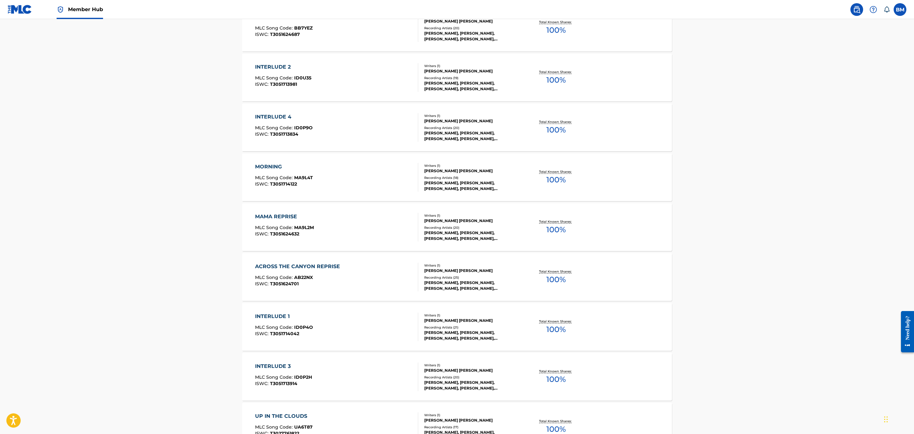
click at [400, 278] on div "ACROSS THE CANYON REPRISE MLC Song Code : AB22NX ISWC : T3051624701" at bounding box center [336, 277] width 163 height 29
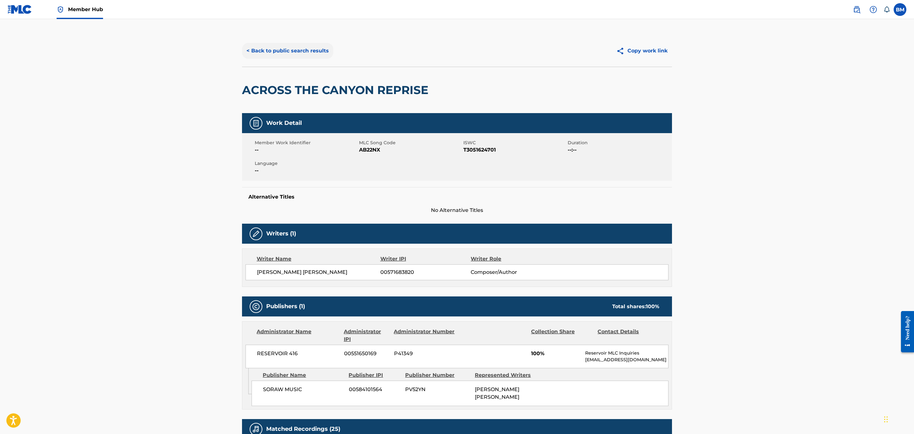
click at [273, 44] on button "< Back to public search results" at bounding box center [287, 51] width 91 height 16
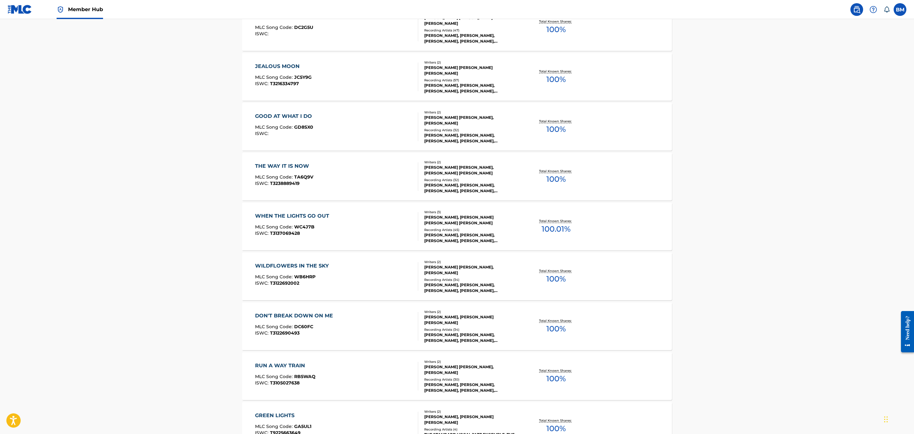
scroll to position [1808, 0]
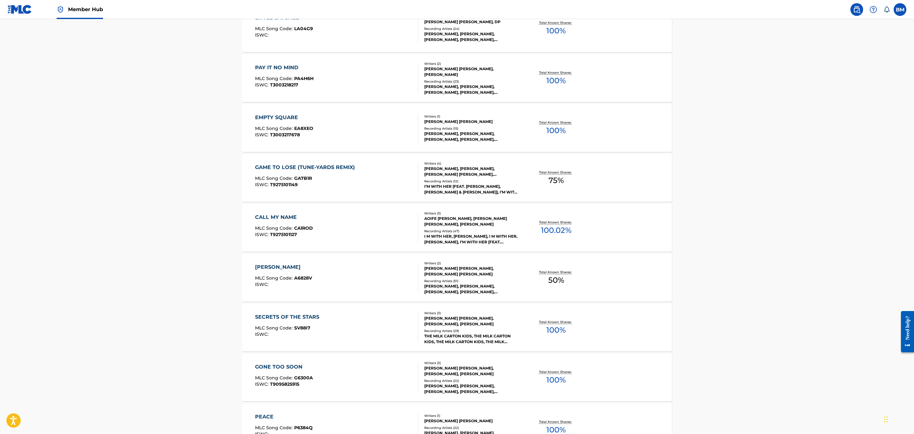
click at [357, 222] on div "CALL MY NAME MLC Song Code : CA1ROD ISWC : T9275101127" at bounding box center [336, 228] width 163 height 29
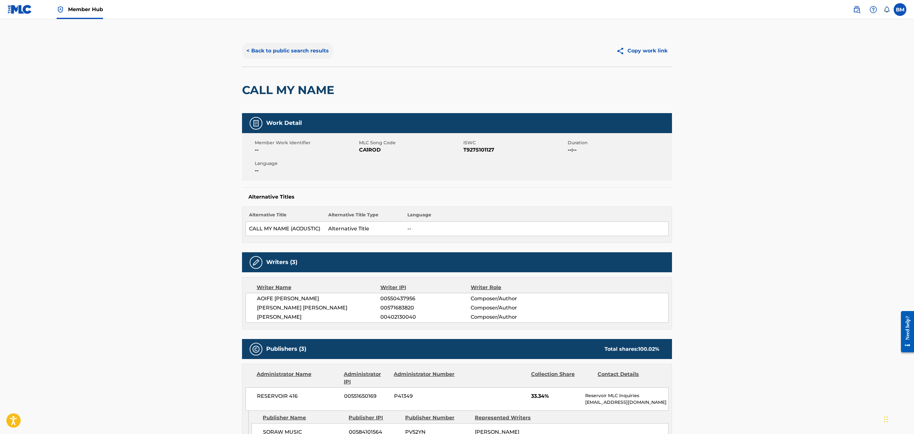
click at [319, 57] on button "< Back to public search results" at bounding box center [287, 51] width 91 height 16
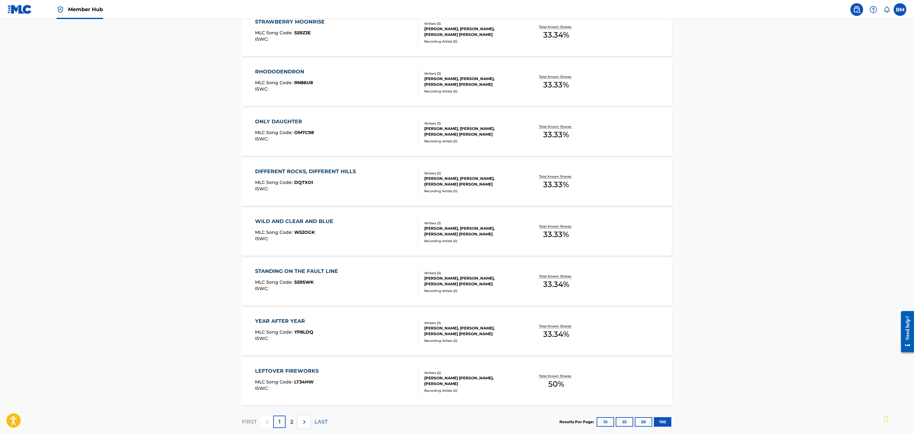
scroll to position [4836, 0]
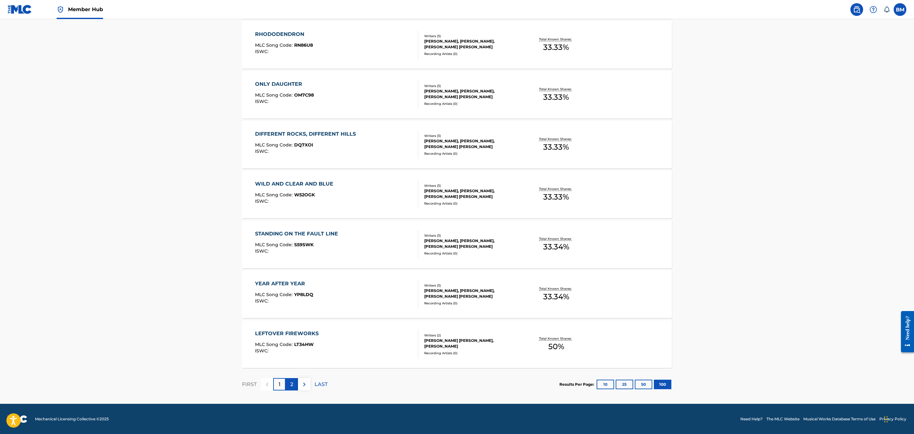
click at [289, 385] on div "2" at bounding box center [291, 384] width 12 height 12
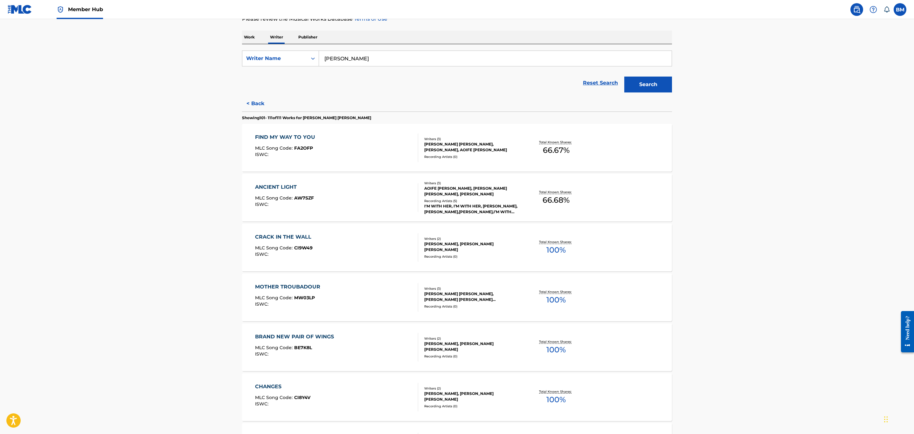
scroll to position [95, 0]
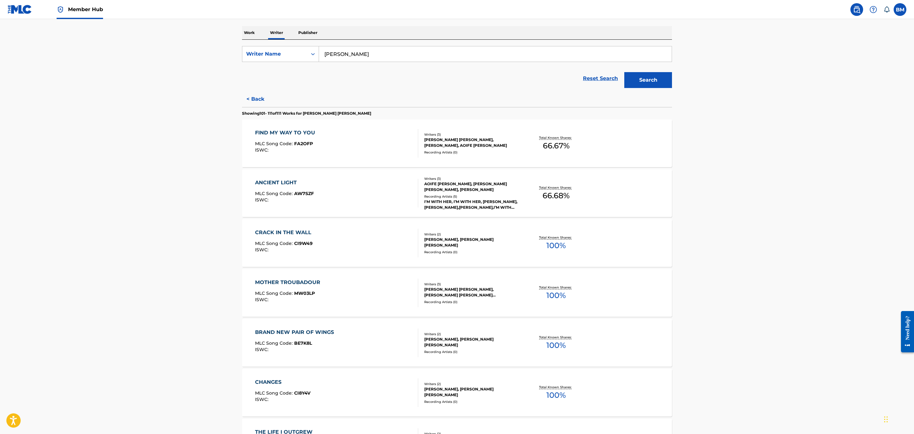
click at [393, 184] on div "ANCIENT LIGHT MLC Song Code : AW7SZF ISWC :" at bounding box center [336, 193] width 163 height 29
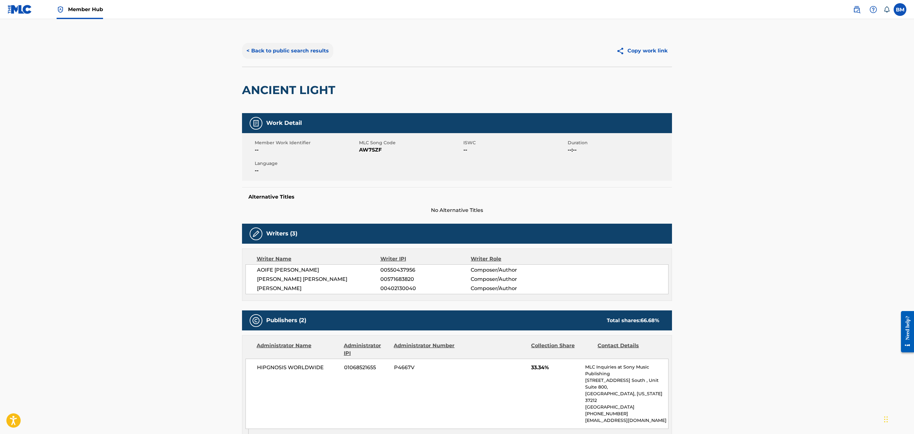
click at [276, 46] on button "< Back to public search results" at bounding box center [287, 51] width 91 height 16
